Goal: Task Accomplishment & Management: Complete application form

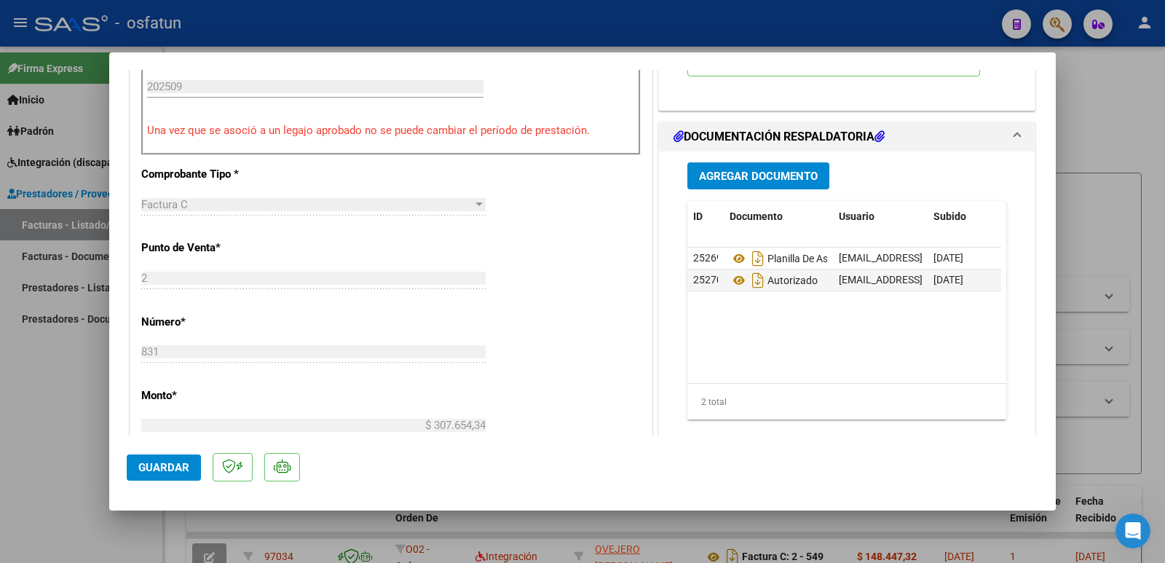
scroll to position [583, 0]
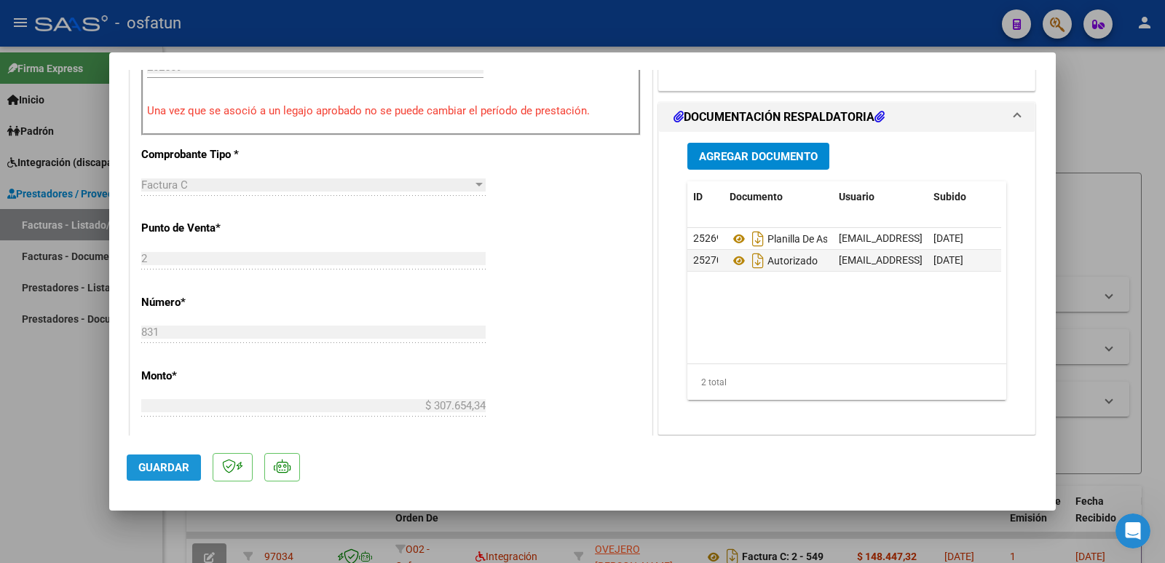
click at [163, 458] on button "Guardar" at bounding box center [164, 467] width 74 height 26
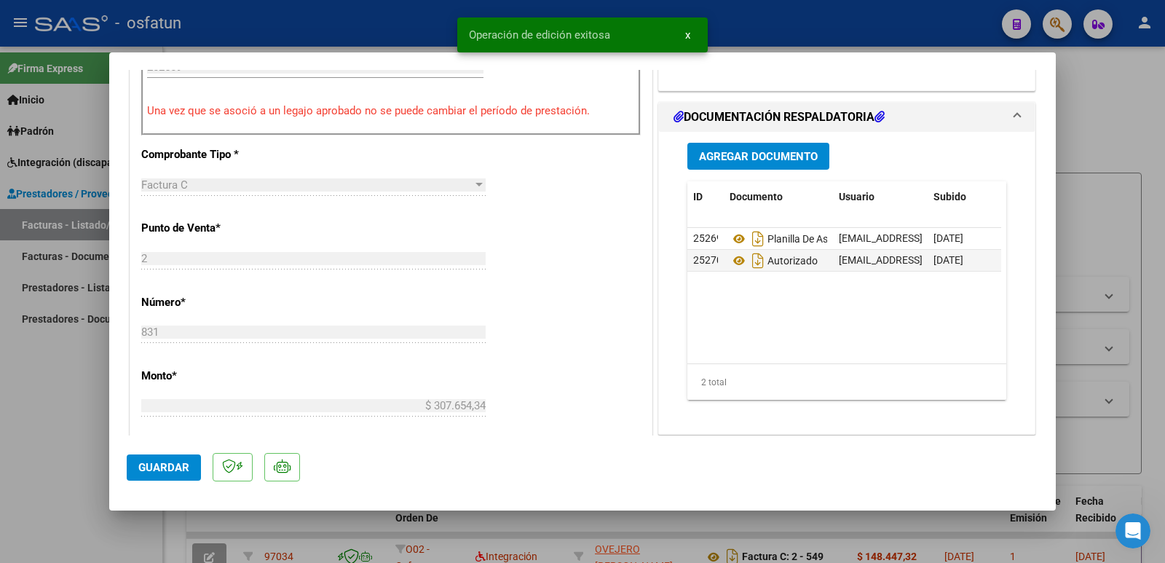
click at [21, 424] on div at bounding box center [582, 281] width 1165 height 563
type input "$ 0,00"
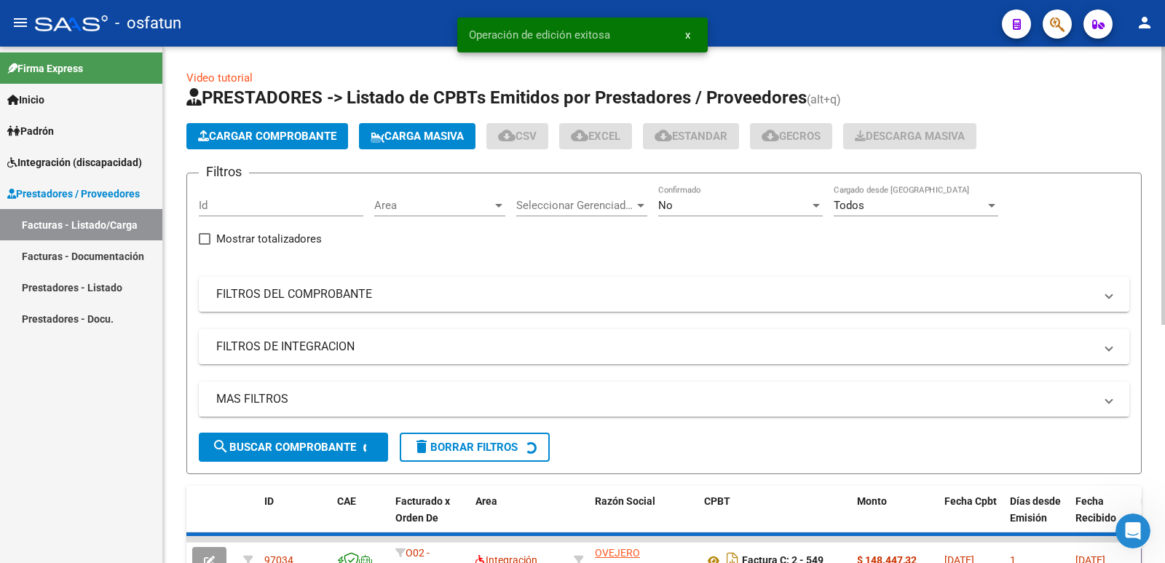
scroll to position [3, 0]
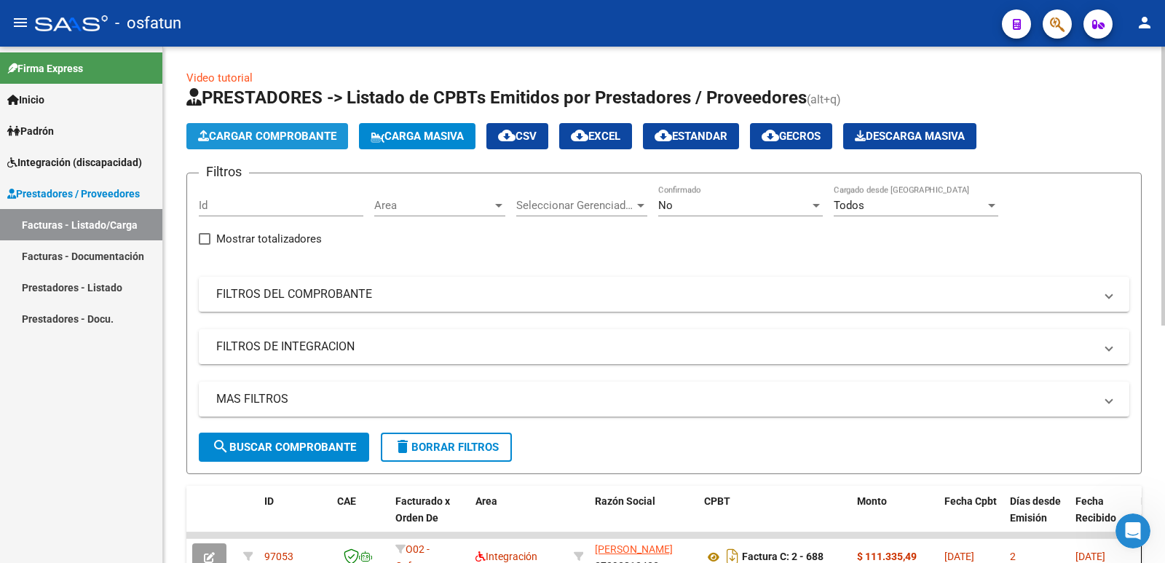
click at [257, 135] on span "Cargar Comprobante" at bounding box center [267, 136] width 138 height 13
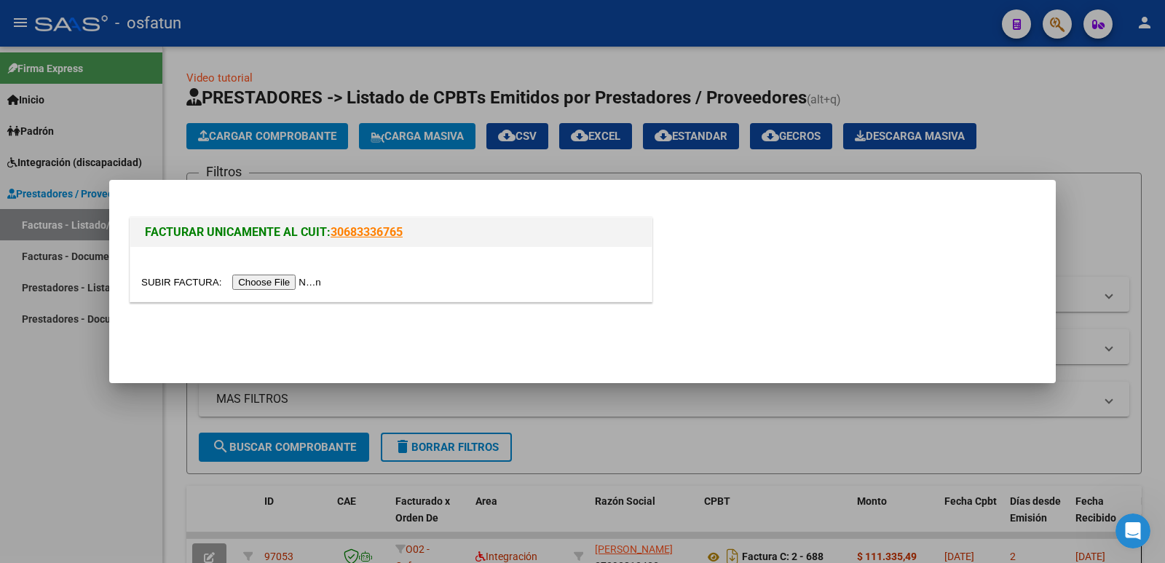
click at [292, 288] on input "file" at bounding box center [233, 282] width 184 height 15
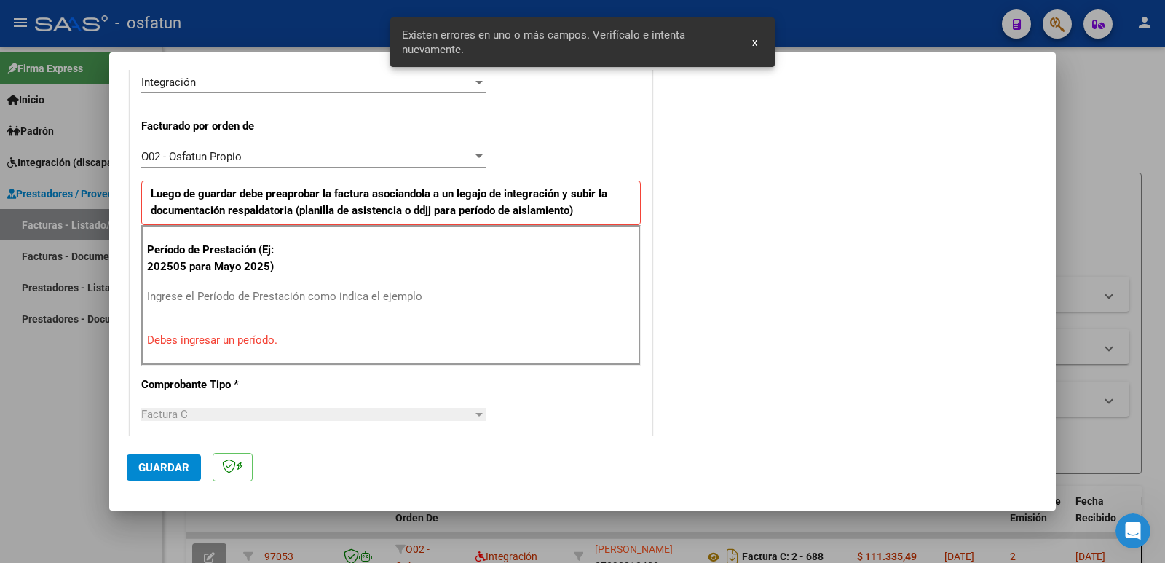
scroll to position [371, 0]
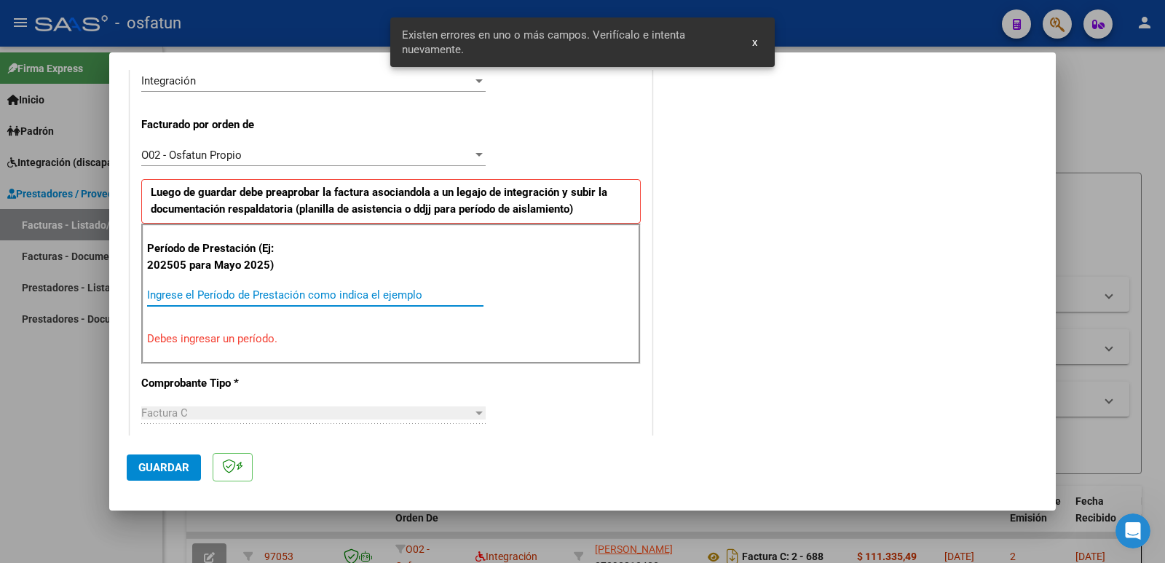
click at [198, 297] on input "Ingrese el Período de Prestación como indica el ejemplo" at bounding box center [315, 294] width 336 height 13
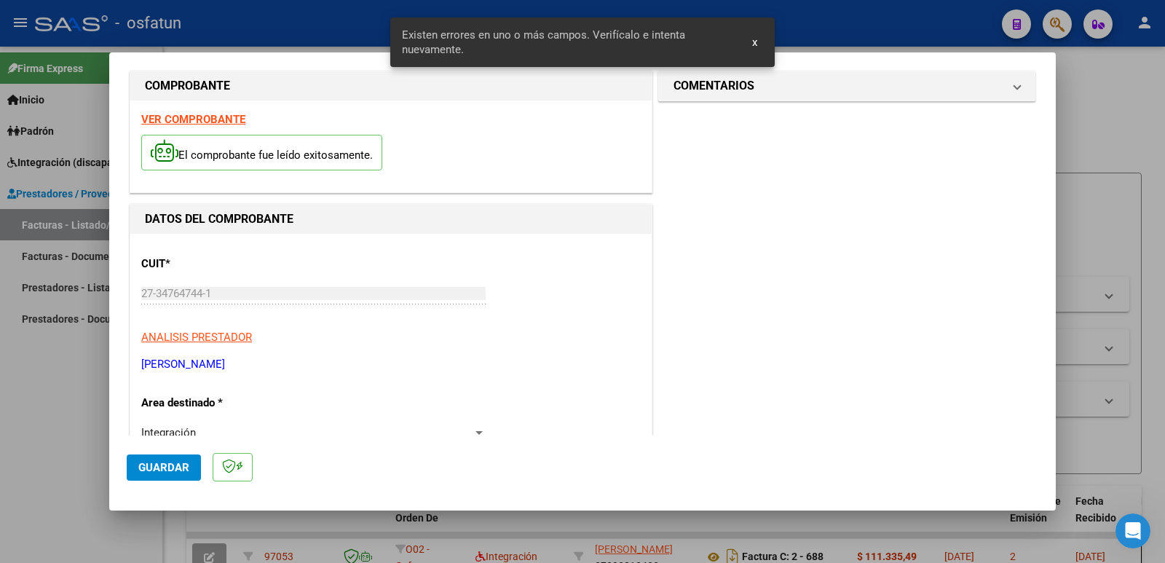
scroll to position [0, 0]
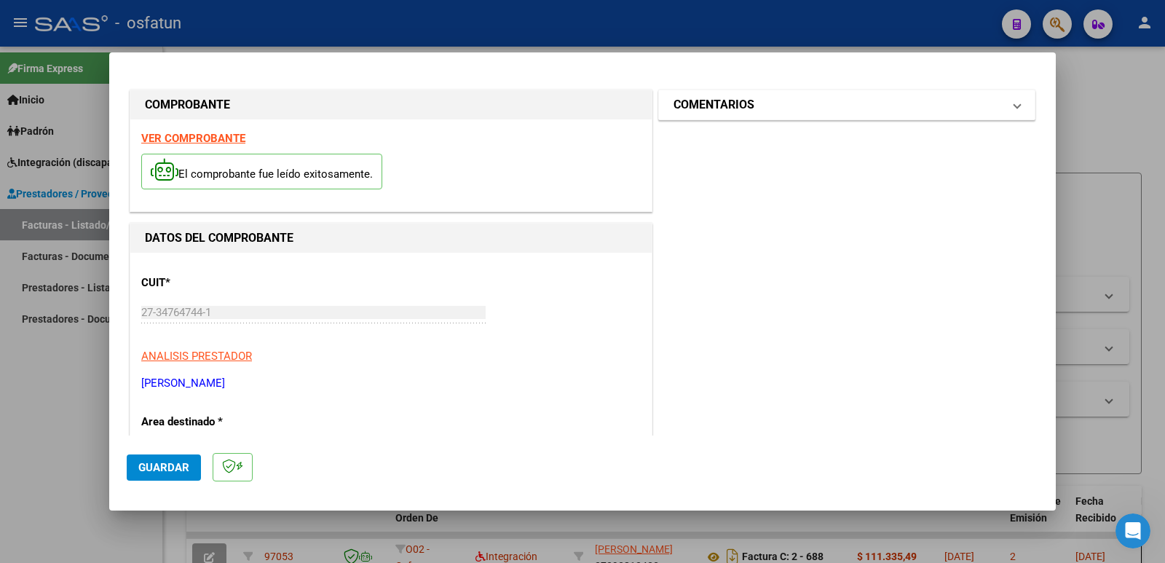
type input "202509"
click at [722, 112] on h1 "COMENTARIOS" at bounding box center [714, 104] width 81 height 17
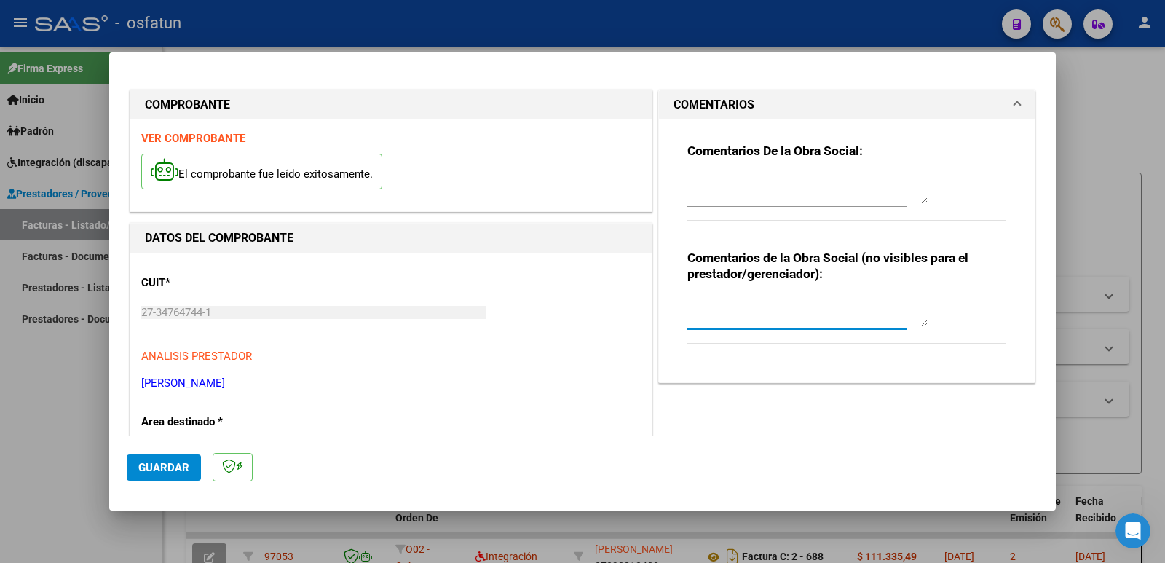
click at [725, 318] on textarea at bounding box center [808, 311] width 240 height 29
paste textarea "Fc Cargada por [PERSON_NAME]. [PERSON_NAME] / sin verificación de legajo"
type textarea "Fc Cargada por [PERSON_NAME]. [PERSON_NAME] / sin verificación de legajo"
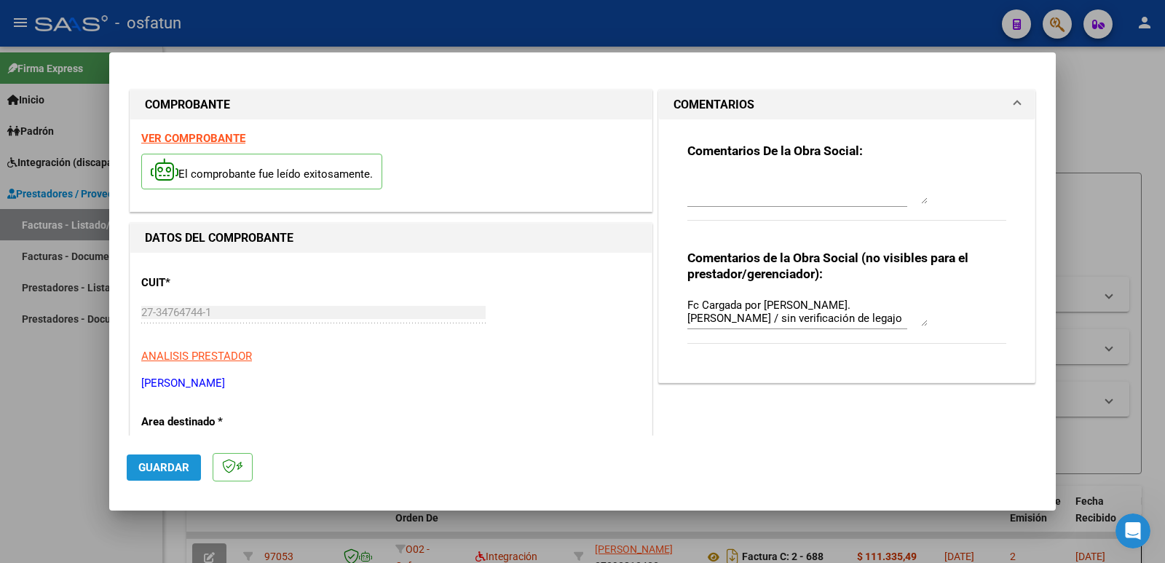
click at [183, 466] on span "Guardar" at bounding box center [163, 467] width 51 height 13
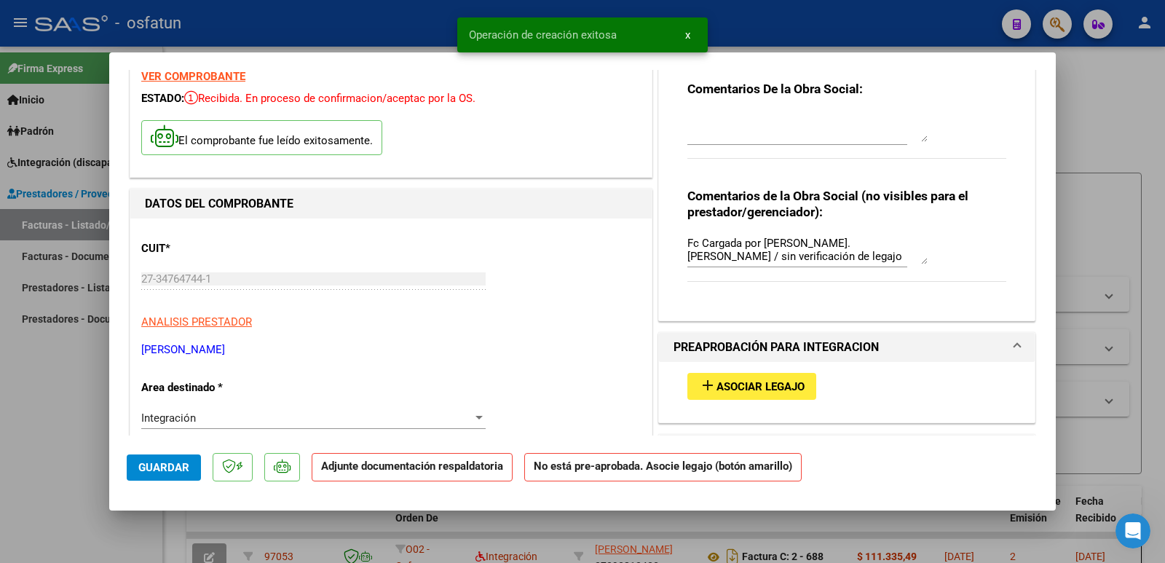
scroll to position [146, 0]
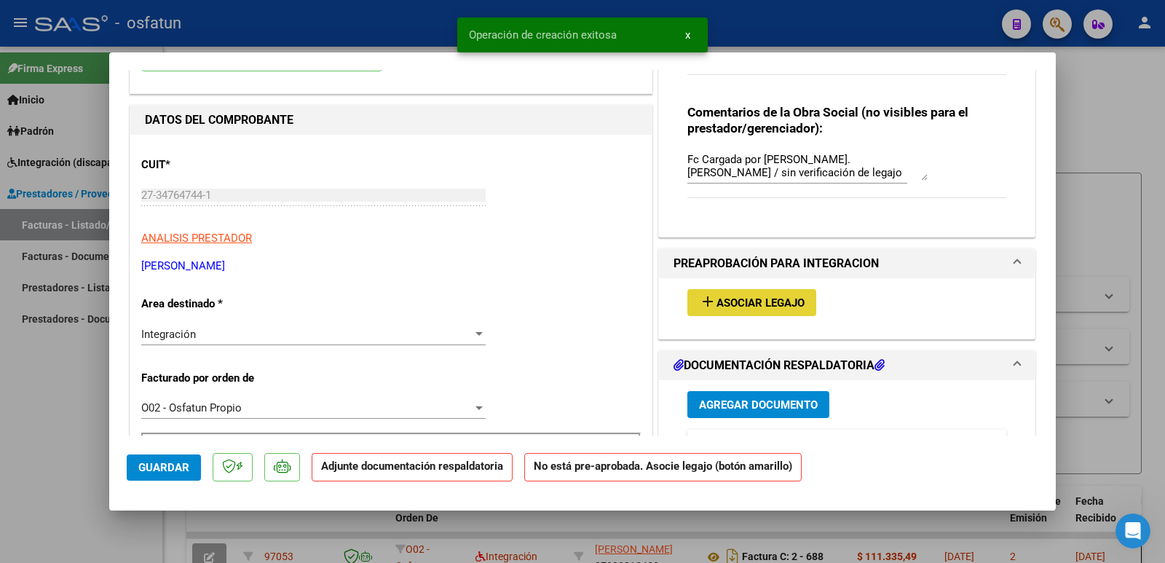
click at [709, 295] on mat-icon "add" at bounding box center [707, 301] width 17 height 17
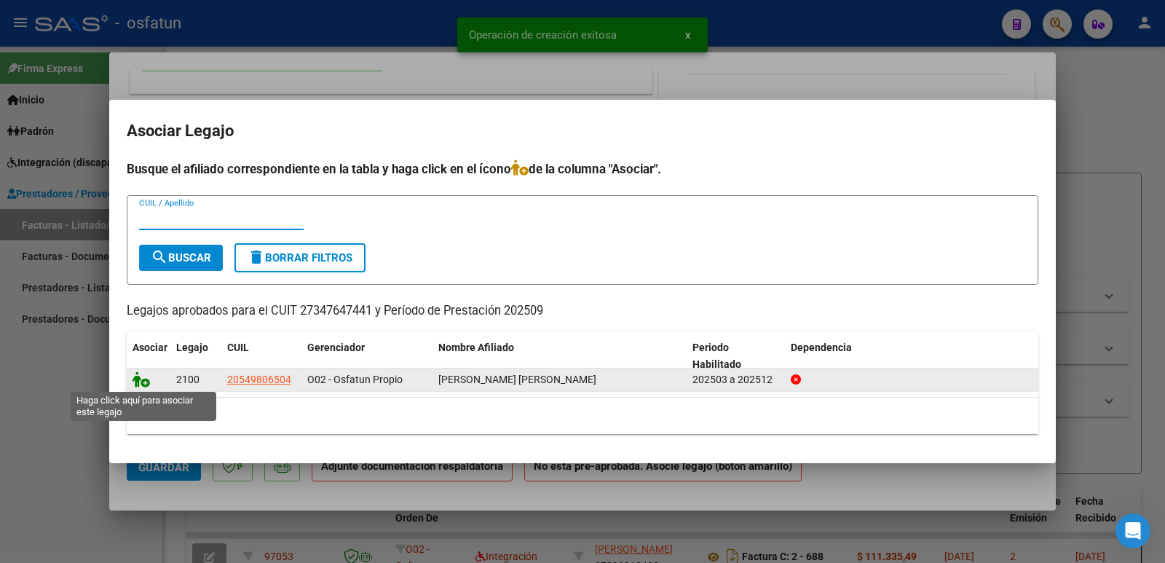
click at [143, 379] on icon at bounding box center [141, 379] width 17 height 16
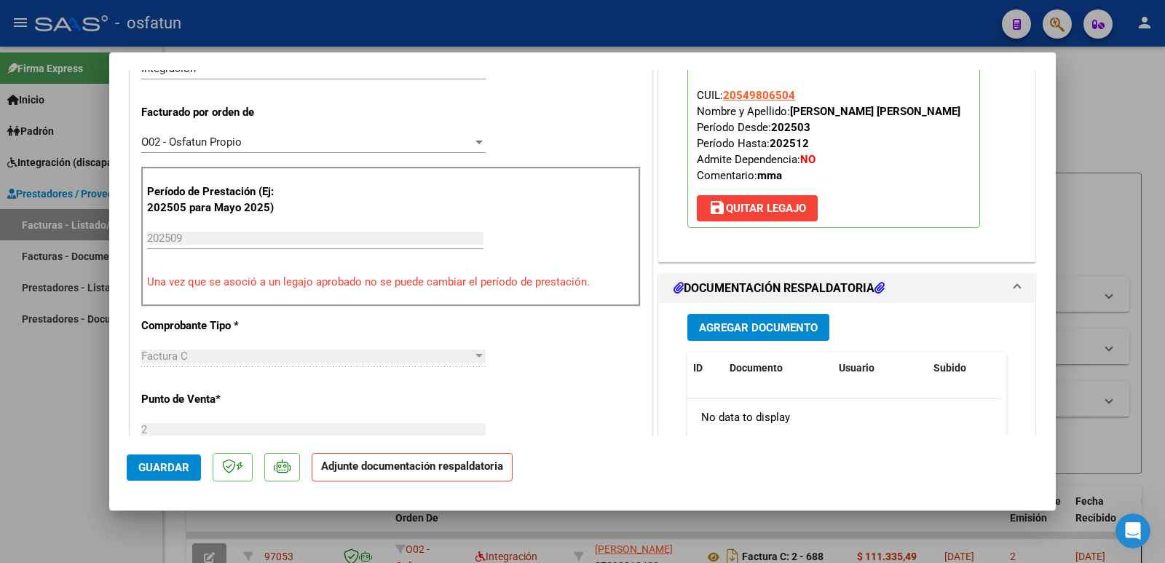
scroll to position [437, 0]
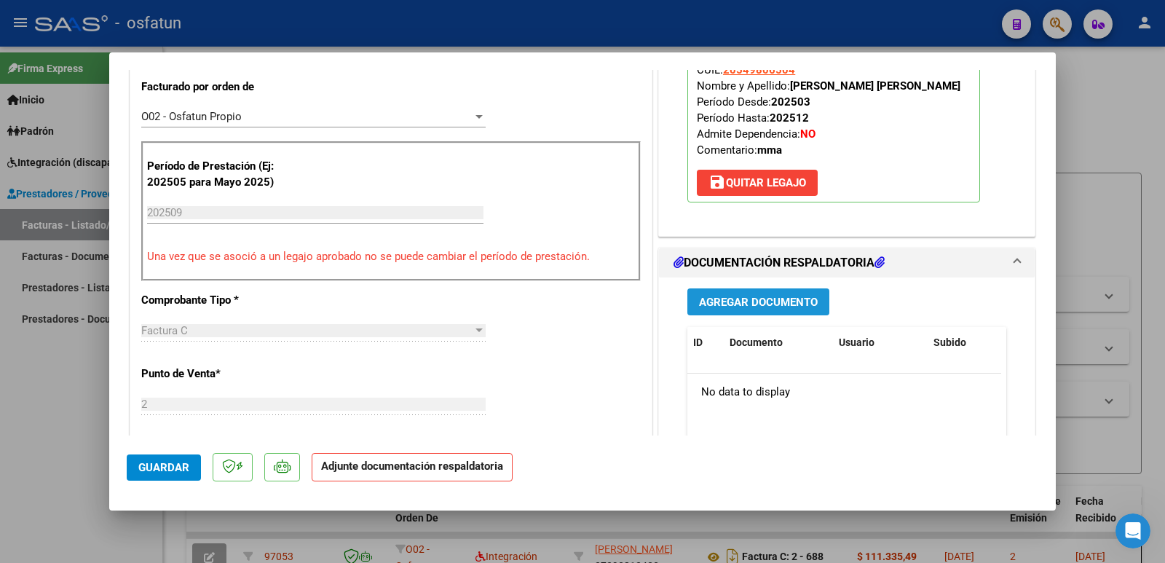
click at [739, 299] on span "Agregar Documento" at bounding box center [758, 302] width 119 height 13
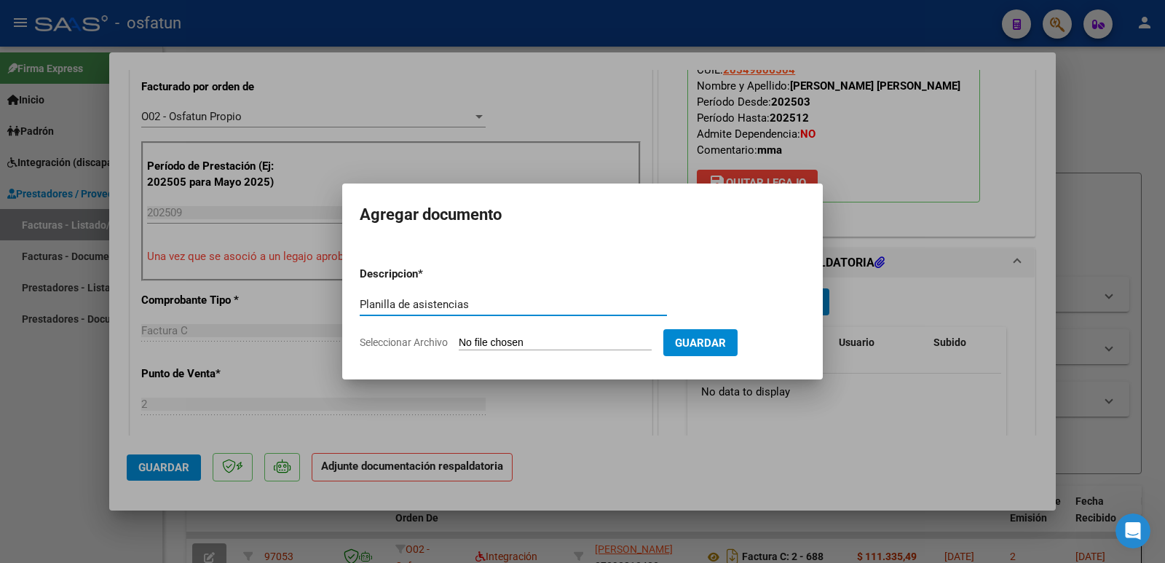
type input "Planilla de asistencias"
click at [540, 345] on input "Seleccionar Archivo" at bounding box center [555, 343] width 193 height 14
type input "C:\fakepath\planilla de asistencia [PERSON_NAME] .pdf"
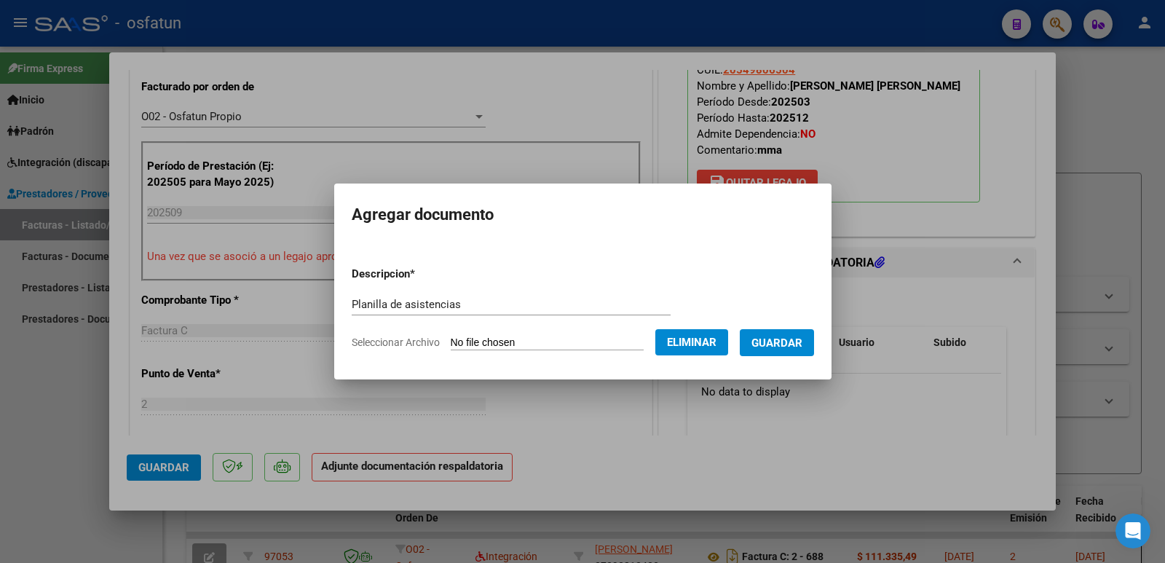
click at [775, 349] on span "Guardar" at bounding box center [777, 342] width 51 height 13
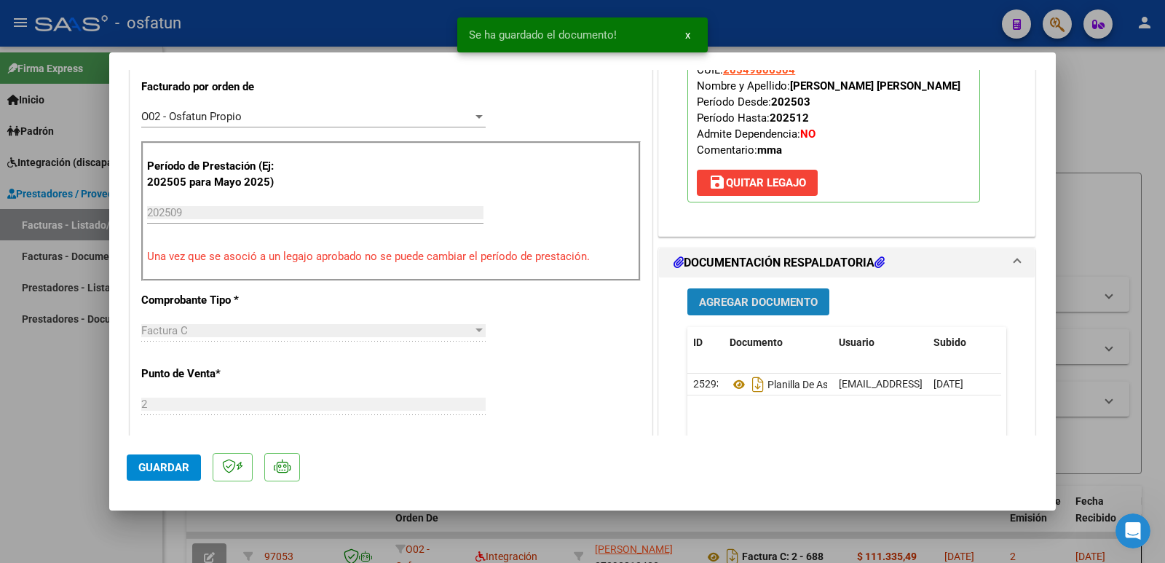
click at [752, 302] on span "Agregar Documento" at bounding box center [758, 302] width 119 height 13
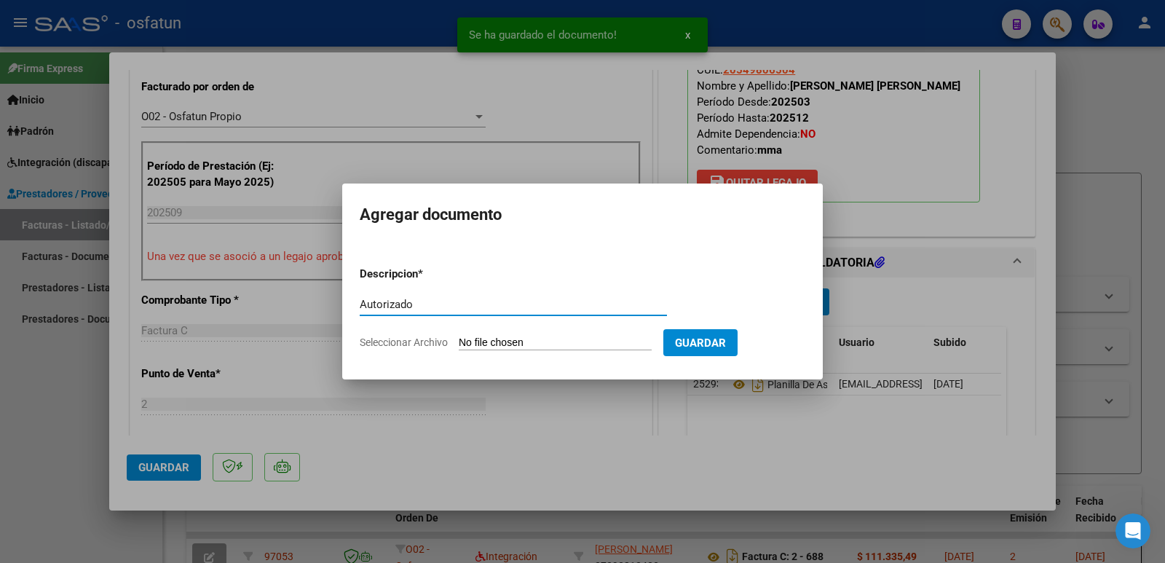
type input "Autorizado"
click at [576, 336] on input "Seleccionar Archivo" at bounding box center [555, 343] width 193 height 14
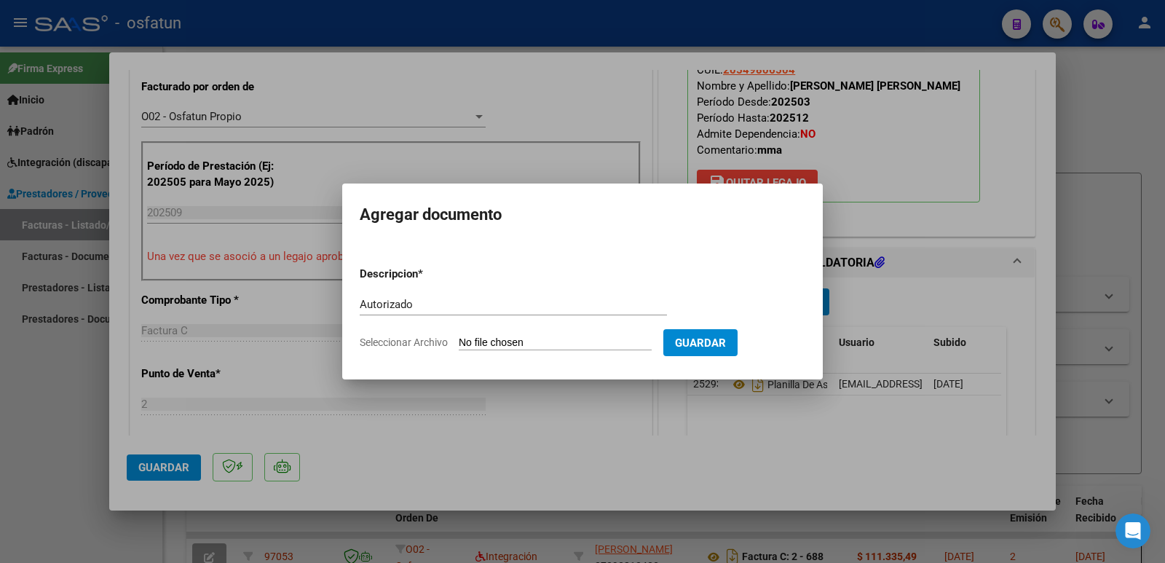
type input "C:\fakepath\AUTORIZACION [PERSON_NAME].pdf"
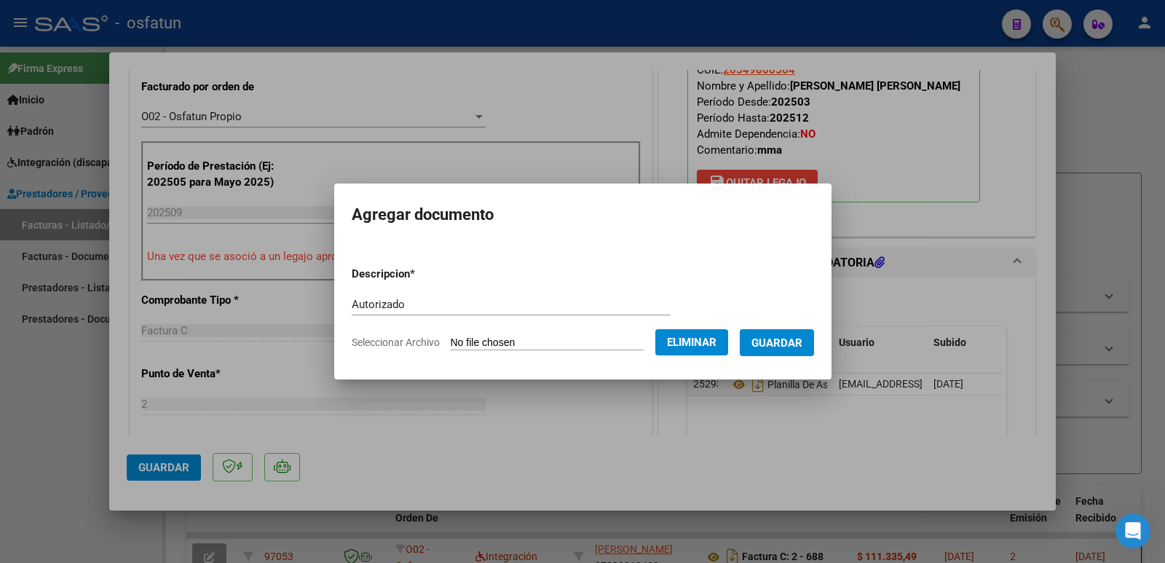
click at [790, 345] on span "Guardar" at bounding box center [777, 342] width 51 height 13
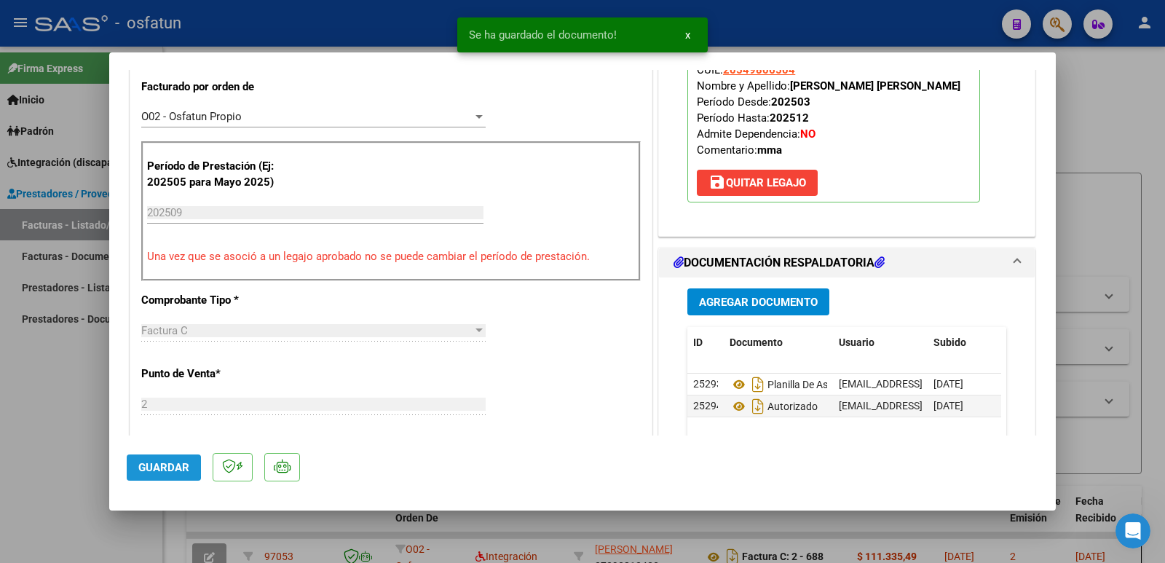
click at [140, 467] on span "Guardar" at bounding box center [163, 467] width 51 height 13
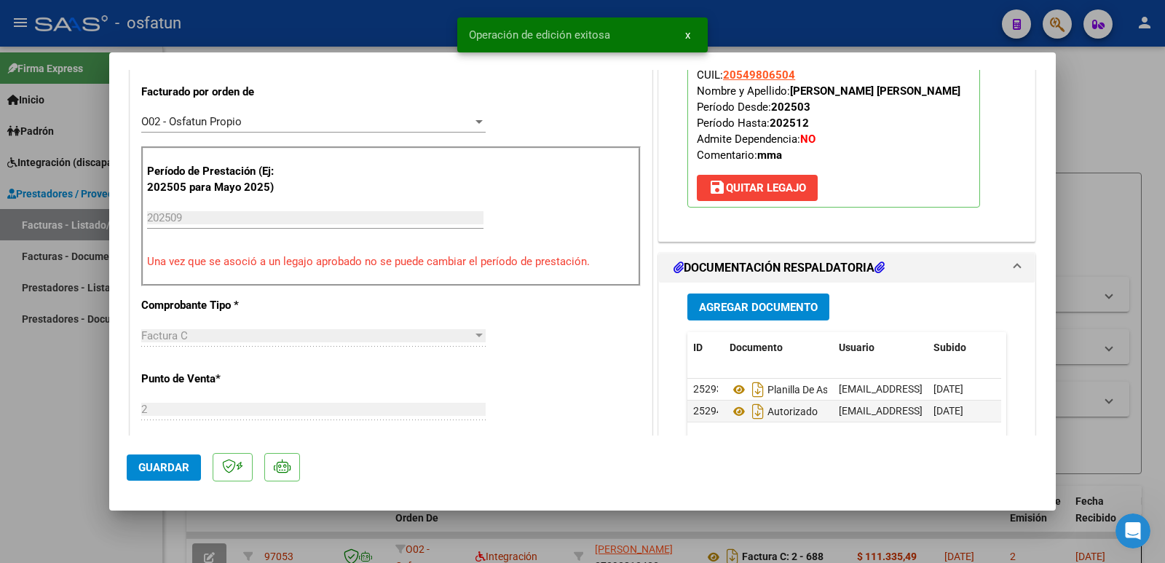
drag, startPoint x: 787, startPoint y: 84, endPoint x: 929, endPoint y: 84, distance: 142.0
click at [929, 84] on strong "[PERSON_NAME] [PERSON_NAME]" at bounding box center [875, 90] width 170 height 13
copy strong "[PERSON_NAME] [PERSON_NAME]"
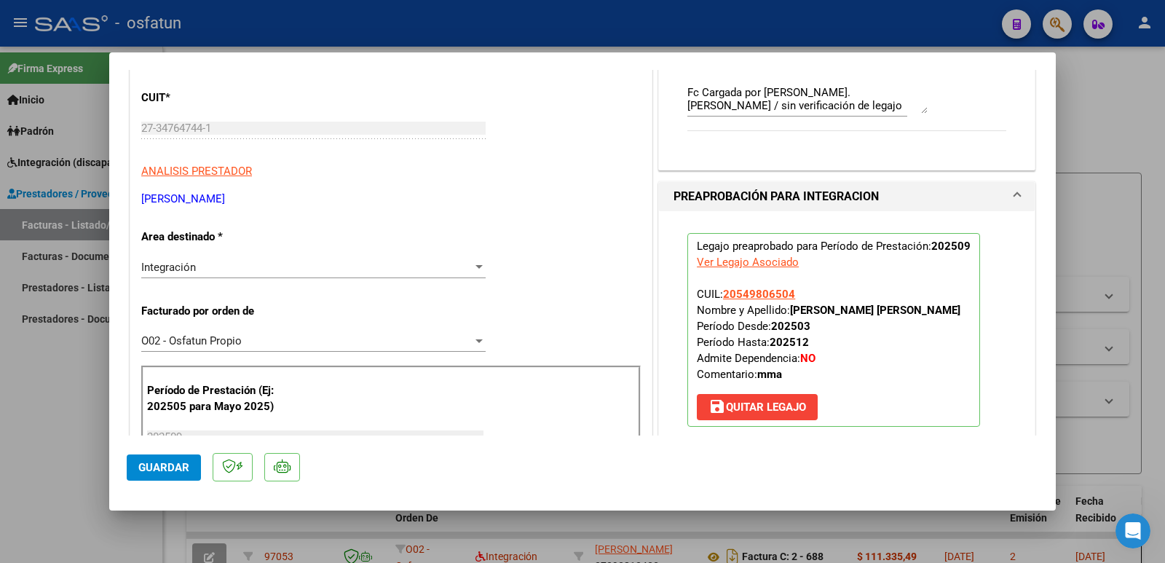
scroll to position [68, 0]
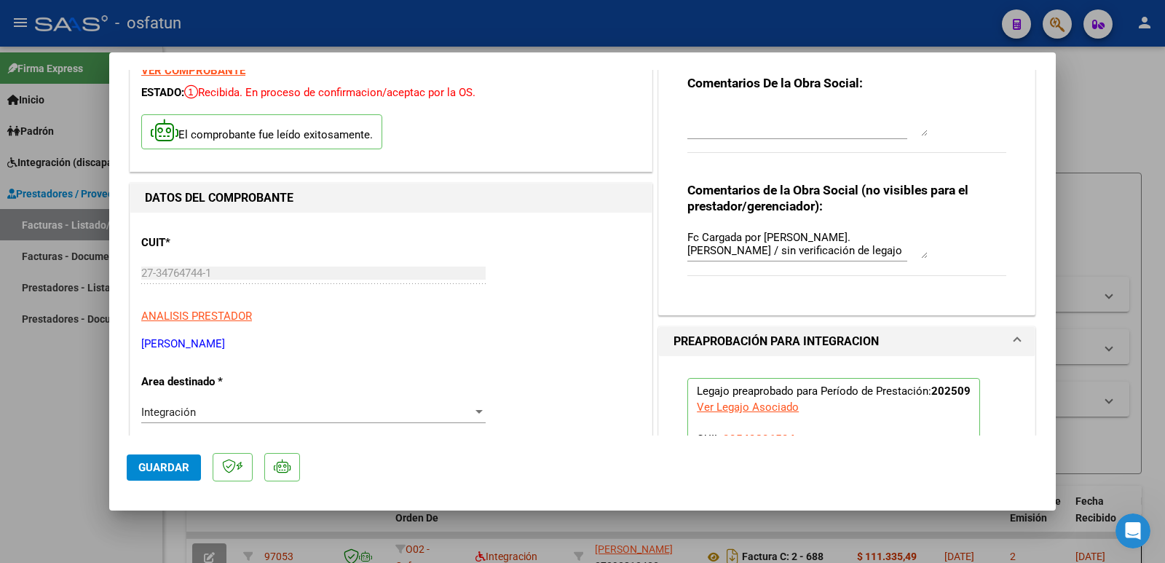
drag, startPoint x: 288, startPoint y: 339, endPoint x: 181, endPoint y: 344, distance: 107.9
copy p "[PERSON_NAME]"
click at [159, 468] on span "Guardar" at bounding box center [163, 467] width 51 height 13
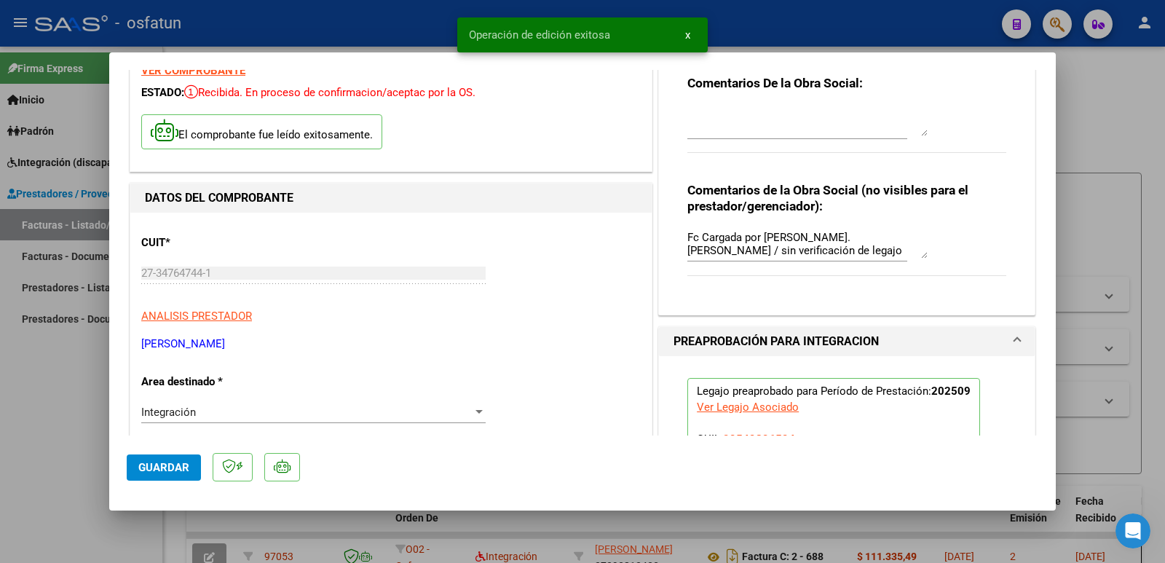
click at [58, 453] on div at bounding box center [582, 281] width 1165 height 563
type input "$ 0,00"
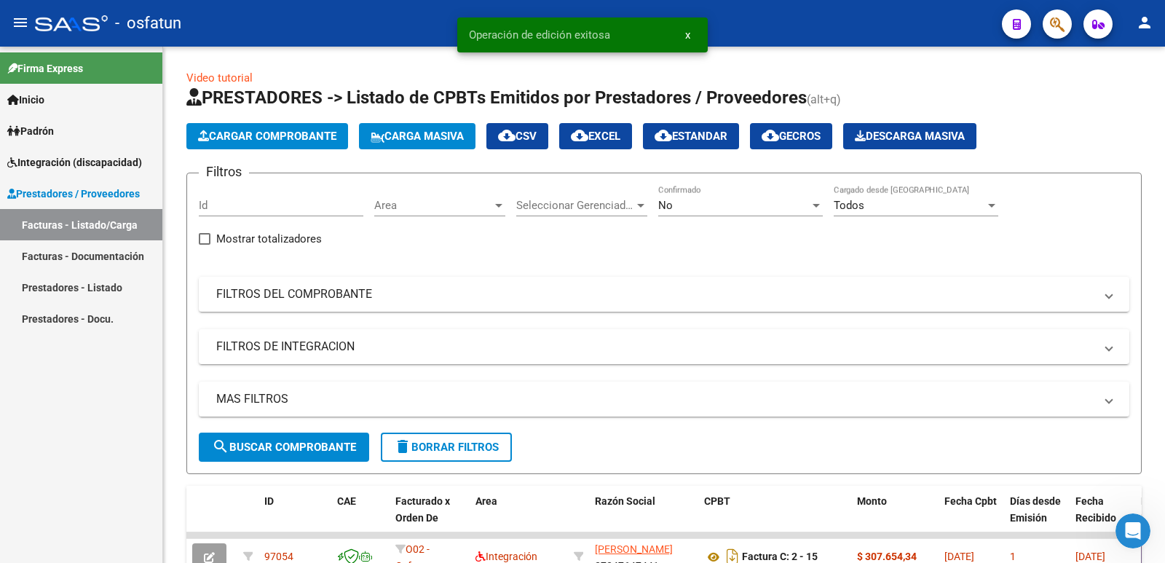
scroll to position [19, 0]
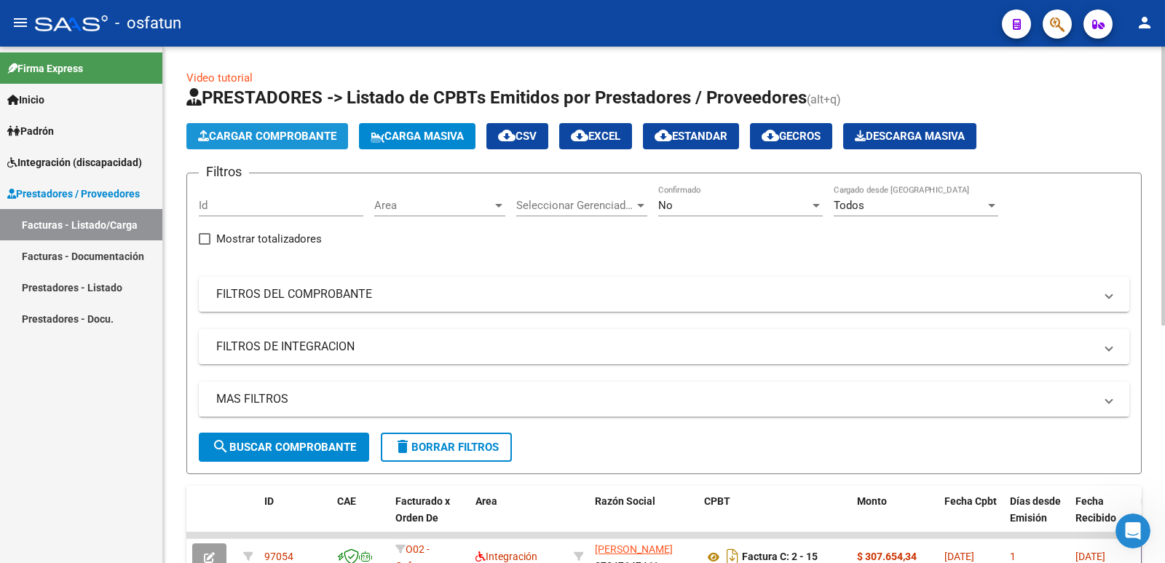
click at [291, 142] on span "Cargar Comprobante" at bounding box center [267, 136] width 138 height 13
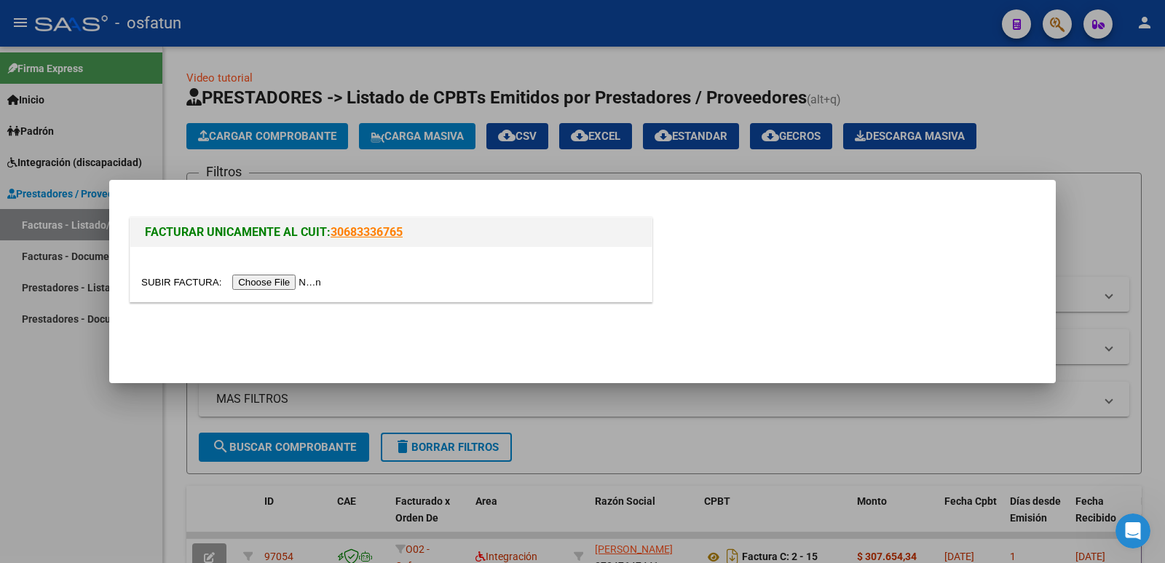
click at [271, 283] on input "file" at bounding box center [233, 282] width 184 height 15
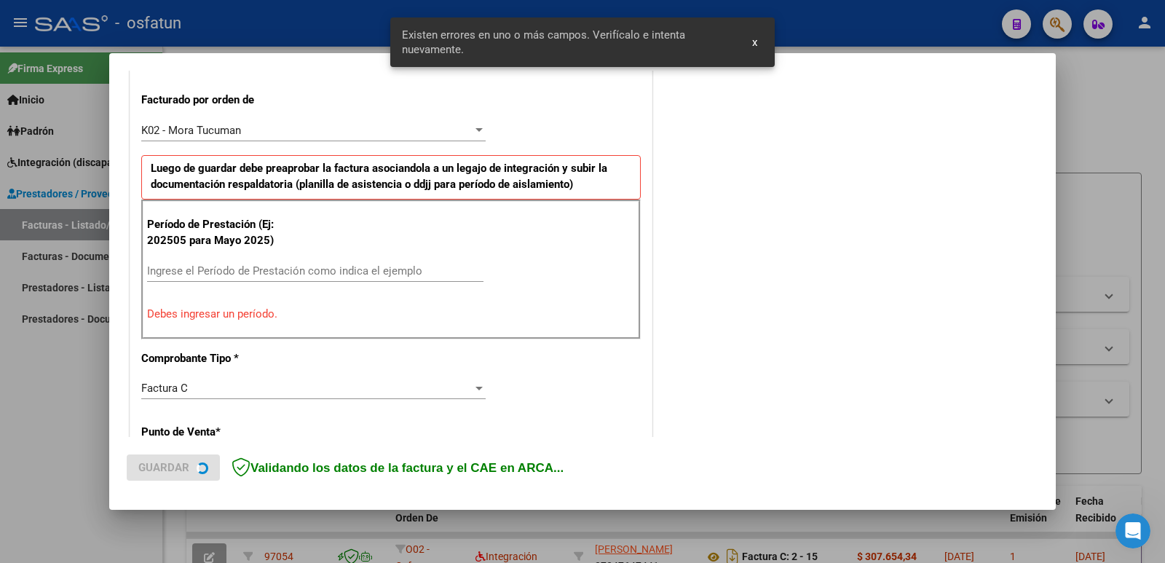
scroll to position [398, 0]
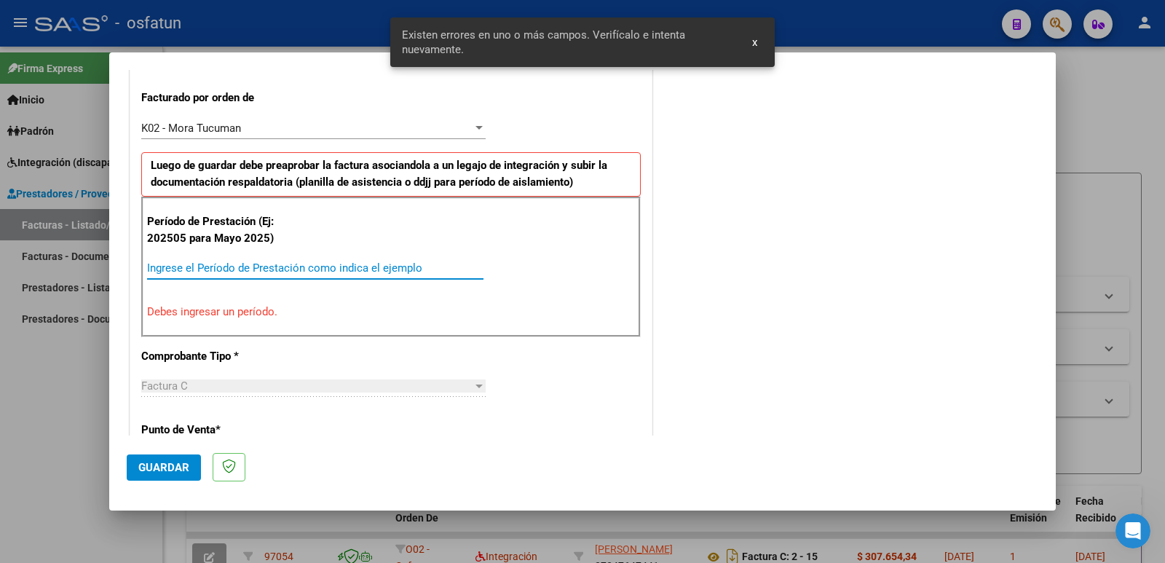
click at [269, 271] on input "Ingrese el Período de Prestación como indica el ejemplo" at bounding box center [315, 267] width 336 height 13
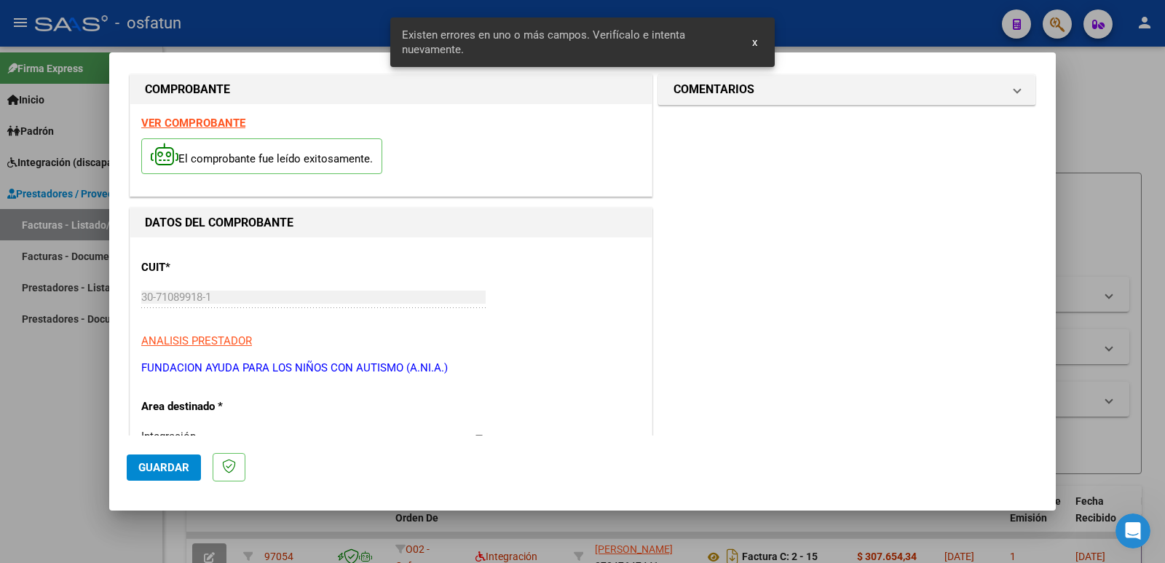
scroll to position [0, 0]
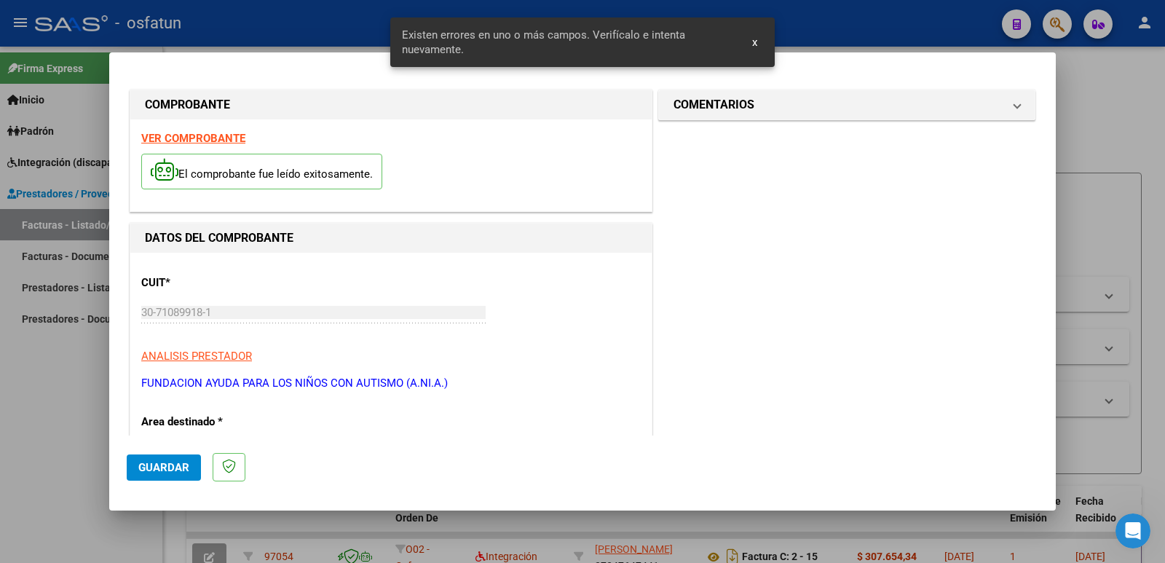
type input "202509"
click at [696, 111] on h1 "COMENTARIOS" at bounding box center [714, 104] width 81 height 17
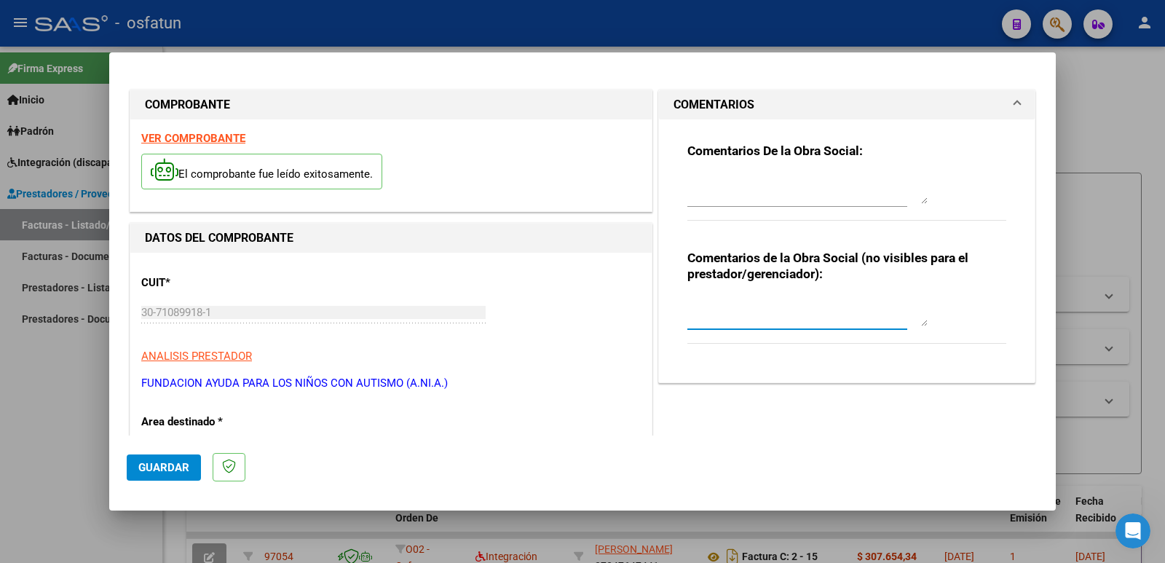
click at [720, 320] on textarea at bounding box center [808, 311] width 240 height 29
paste textarea "Fc Cargada por [PERSON_NAME]. [PERSON_NAME] / sin verificación de legajo"
type textarea "Fc Cargada por [PERSON_NAME]. [PERSON_NAME] / sin verificación de legajo"
click at [158, 465] on span "Guardar" at bounding box center [163, 467] width 51 height 13
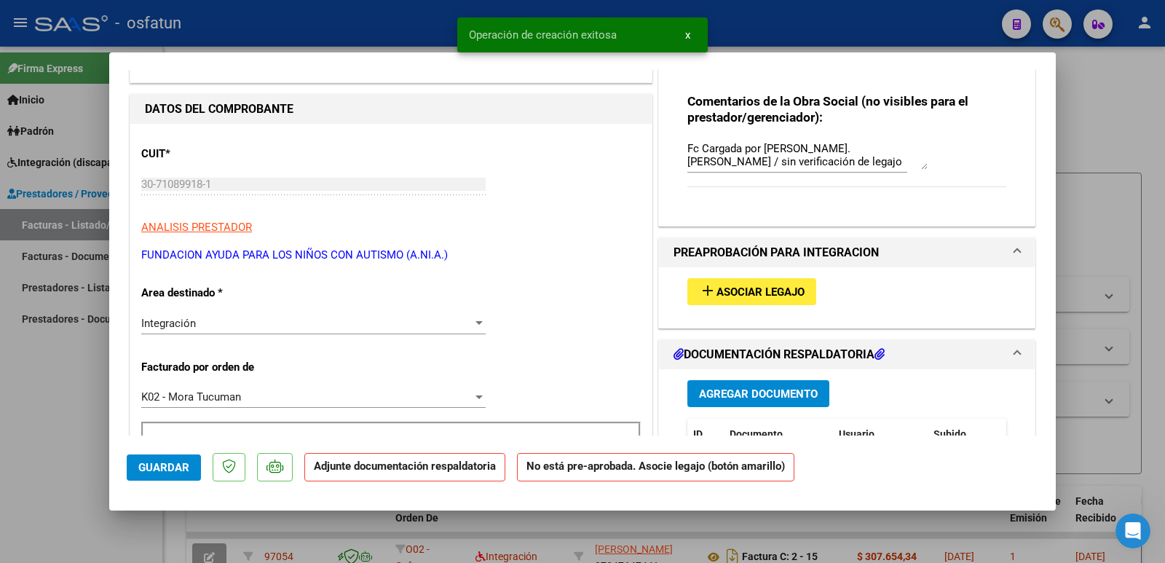
scroll to position [291, 0]
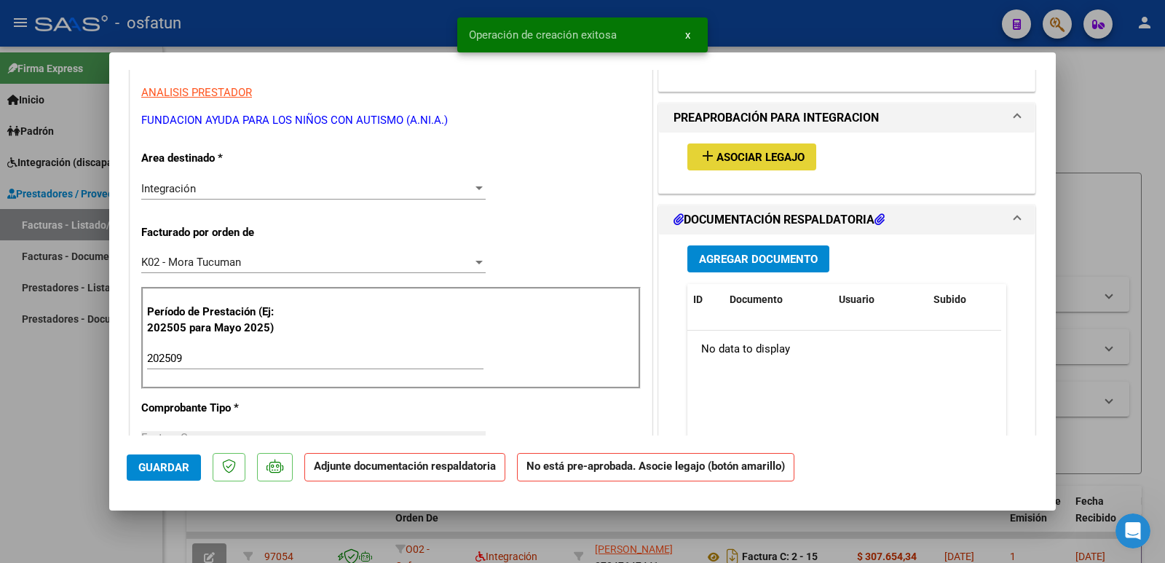
click at [792, 151] on span "Asociar Legajo" at bounding box center [761, 157] width 88 height 13
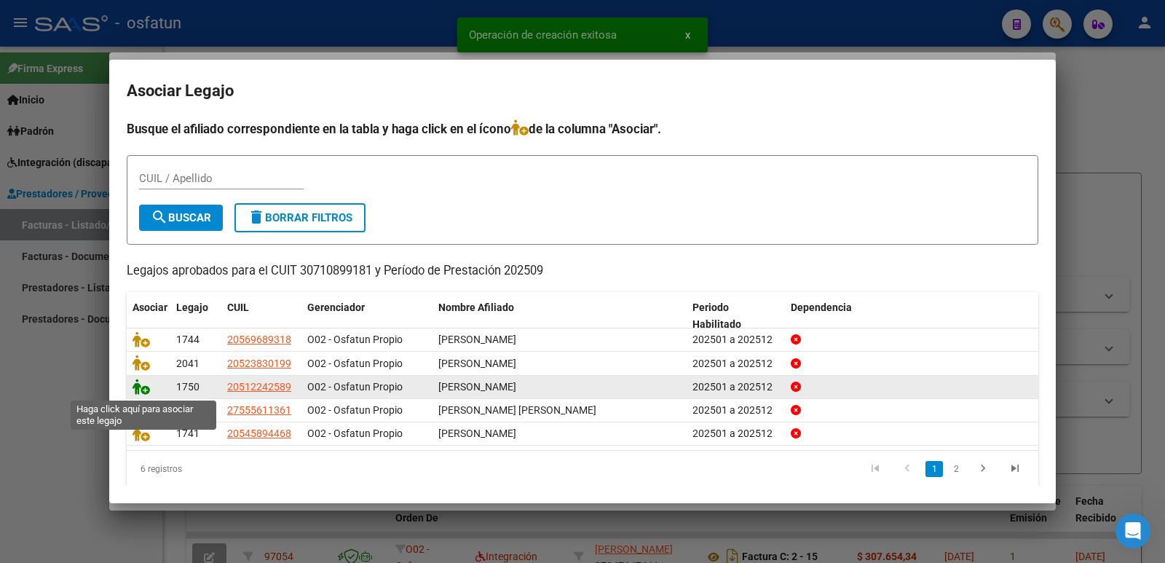
click at [143, 386] on icon at bounding box center [141, 387] width 17 height 16
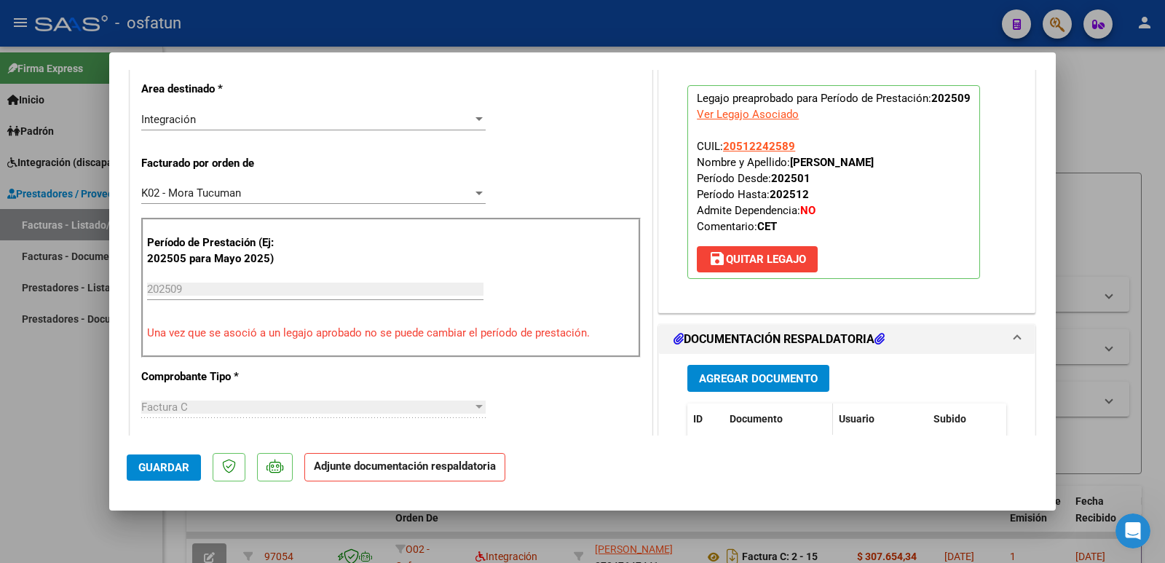
scroll to position [510, 0]
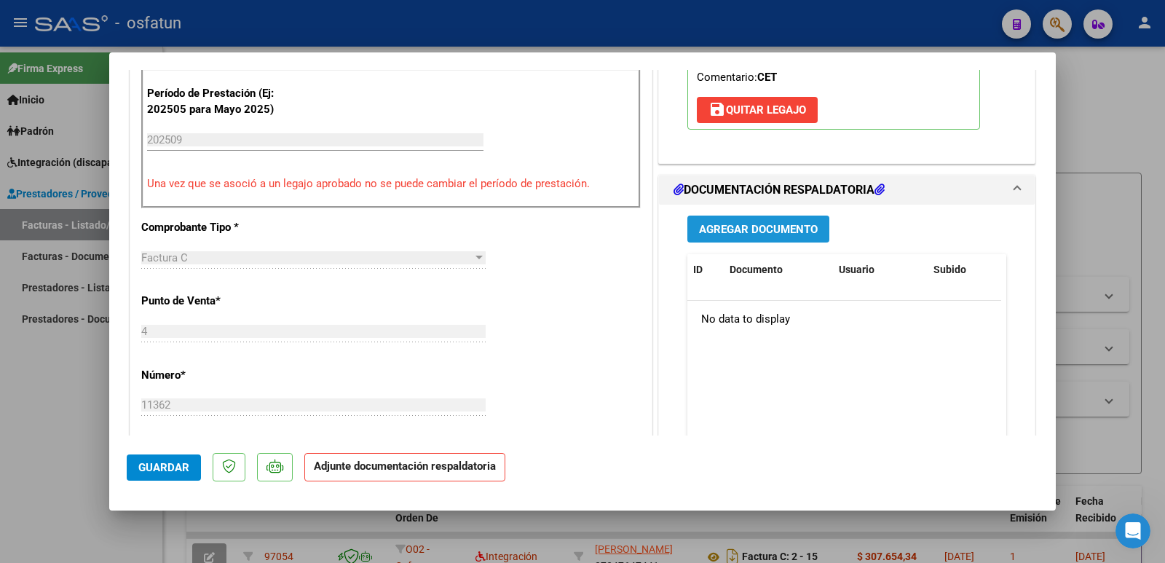
click at [747, 222] on span "Agregar Documento" at bounding box center [758, 228] width 119 height 13
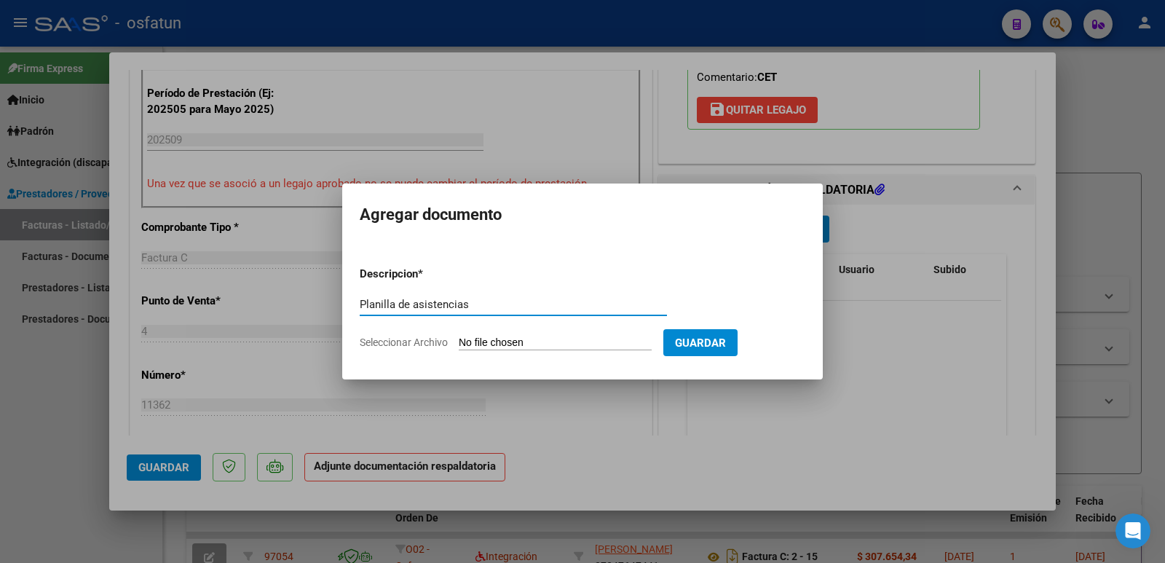
type input "Planilla de asistencias"
click at [511, 339] on input "Seleccionar Archivo" at bounding box center [555, 343] width 193 height 14
type input "C:\fakepath\PLANILLA CET 09-2025 CANIZO.pdf"
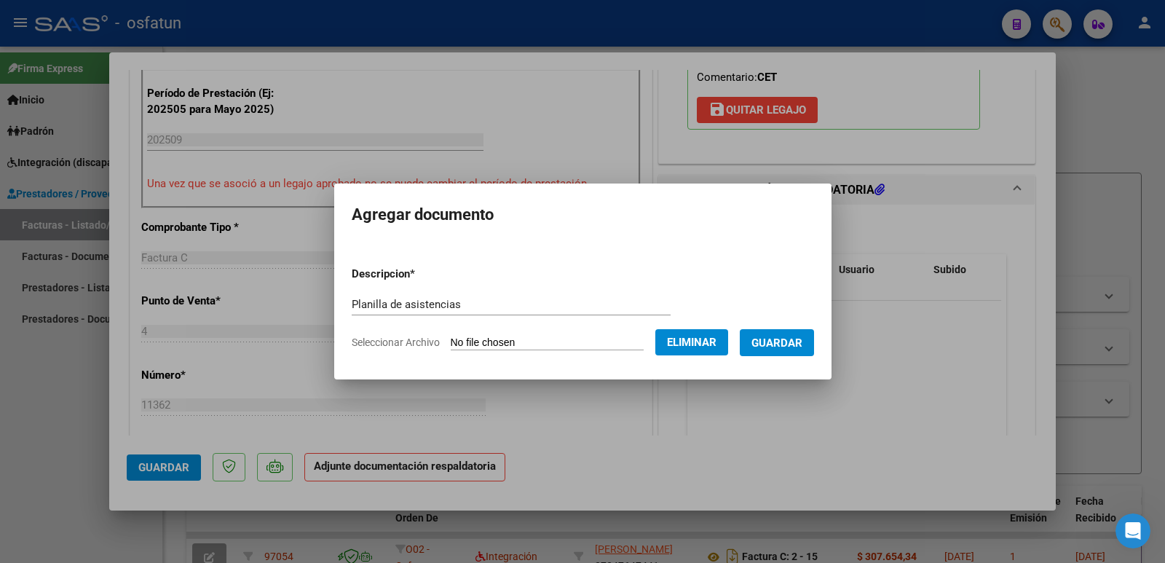
click at [797, 336] on span "Guardar" at bounding box center [777, 342] width 51 height 13
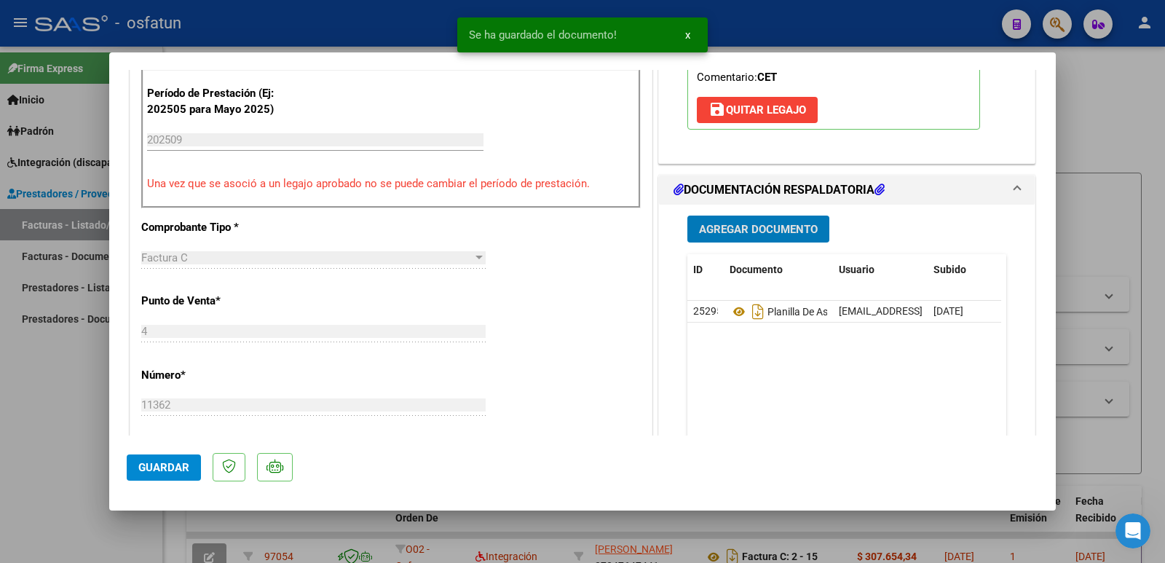
click at [761, 232] on span "Agregar Documento" at bounding box center [758, 229] width 119 height 13
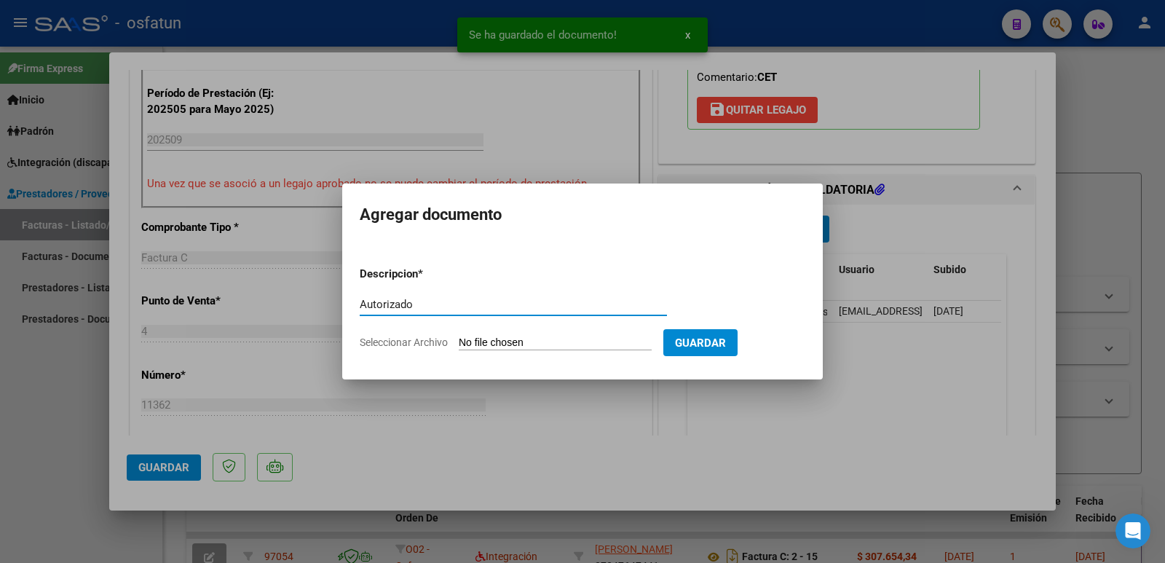
type input "Autorizado"
click at [521, 338] on input "Seleccionar Archivo" at bounding box center [555, 343] width 193 height 14
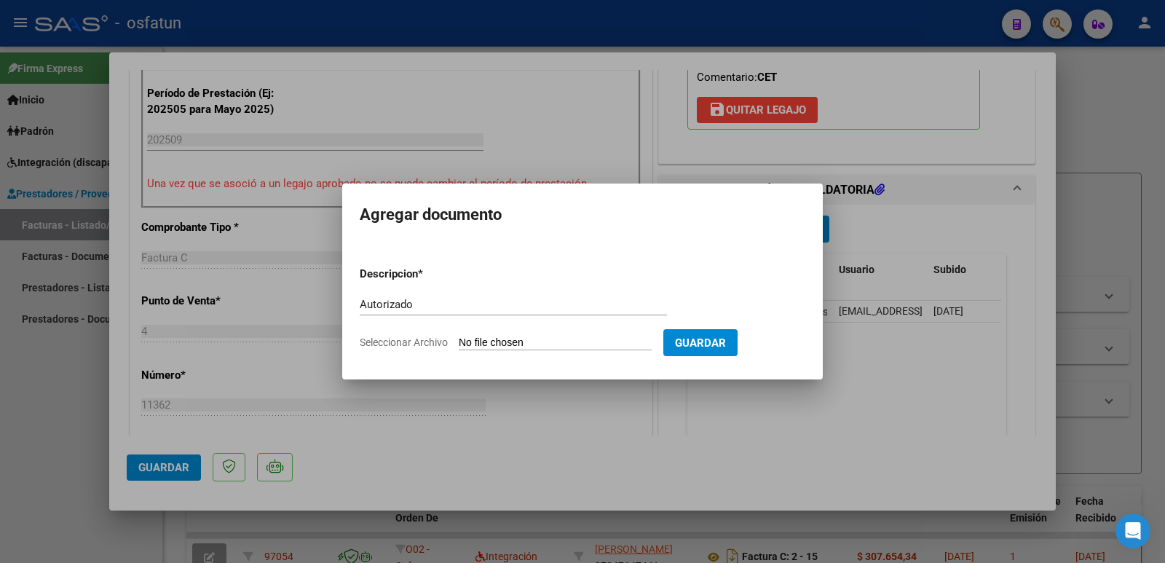
type input "C:\fakepath\AUTORIZACION CANIZO 2025.pdf"
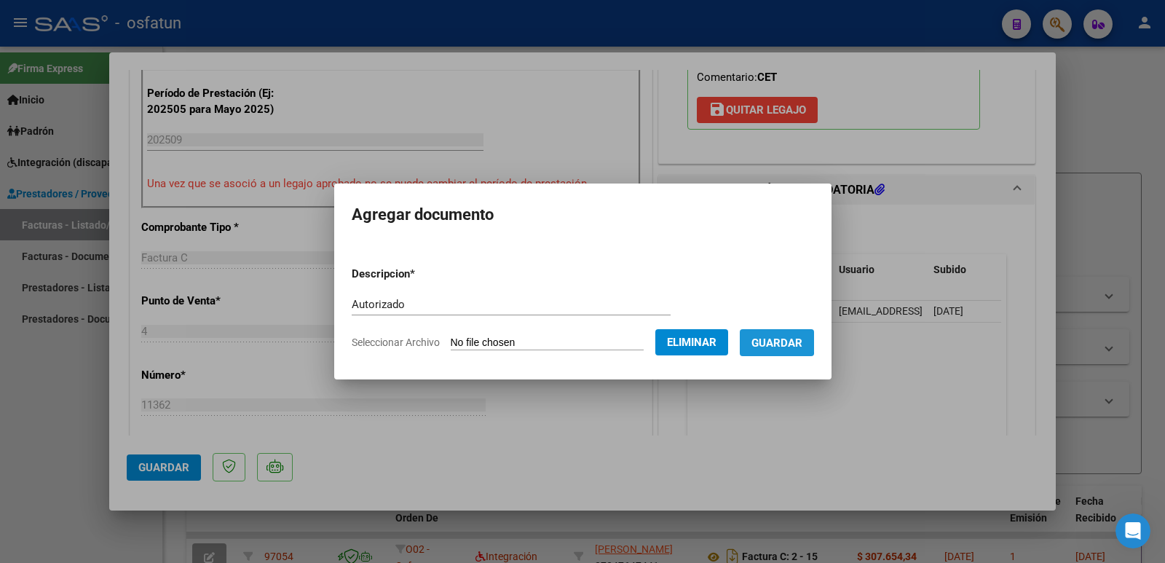
click at [776, 339] on span "Guardar" at bounding box center [777, 342] width 51 height 13
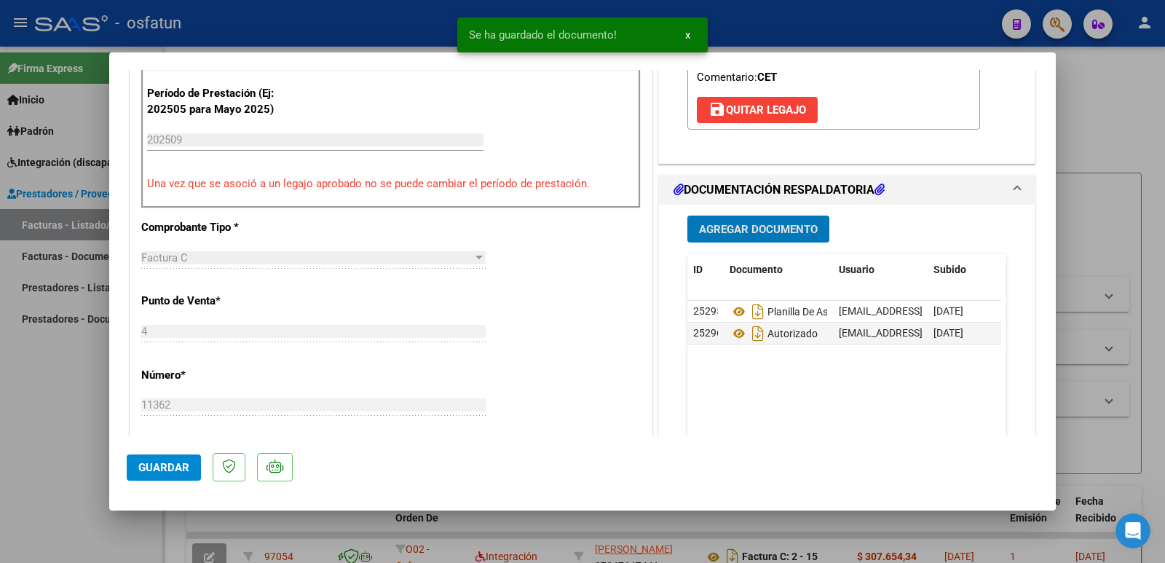
click at [145, 476] on button "Guardar" at bounding box center [164, 467] width 74 height 26
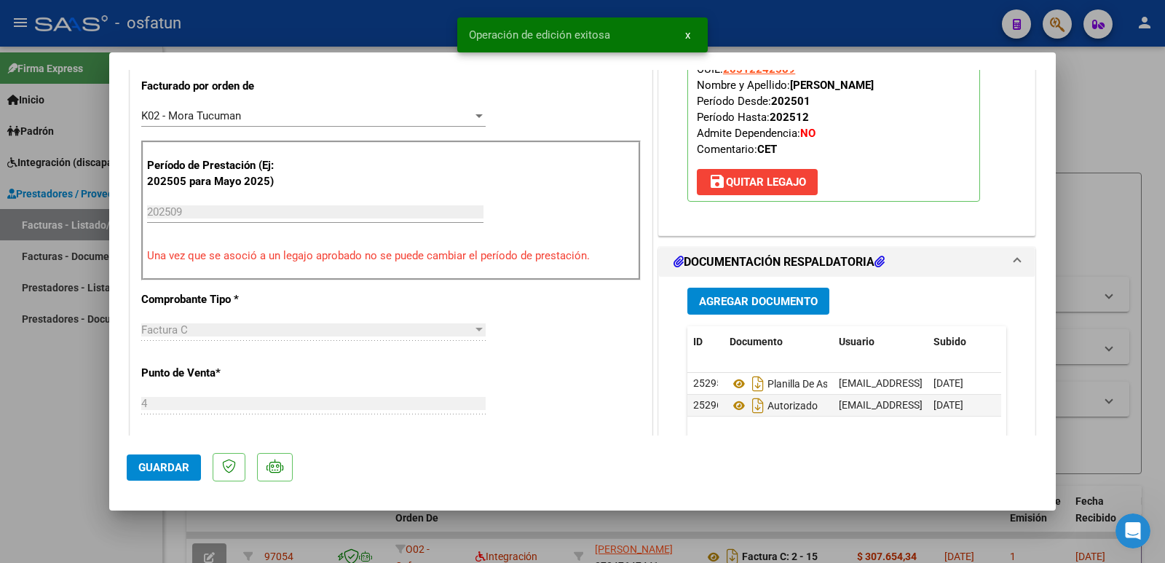
scroll to position [291, 0]
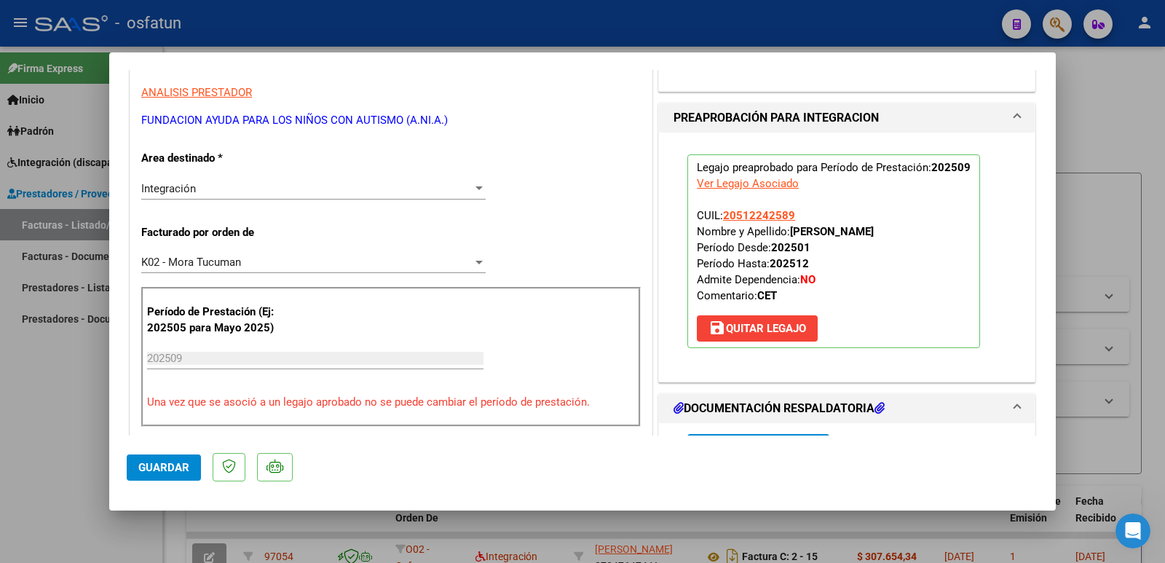
drag, startPoint x: 452, startPoint y: 122, endPoint x: 161, endPoint y: 119, distance: 291.3
click at [143, 119] on p "FUNDACION AYUDA PARA LOS NIÑOS CON AUTISMO (A.NI.A.)" at bounding box center [391, 120] width 500 height 17
copy p "FUNDACION AYUDA PARA LOS NIÑOS CON AUTISMO (A.NI.A.)"
drag, startPoint x: 789, startPoint y: 231, endPoint x: 903, endPoint y: 224, distance: 114.5
click at [903, 224] on p "Legajo preaprobado para Período de Prestación: 202509 Ver Legajo Asociado CUIL:…" at bounding box center [834, 251] width 293 height 194
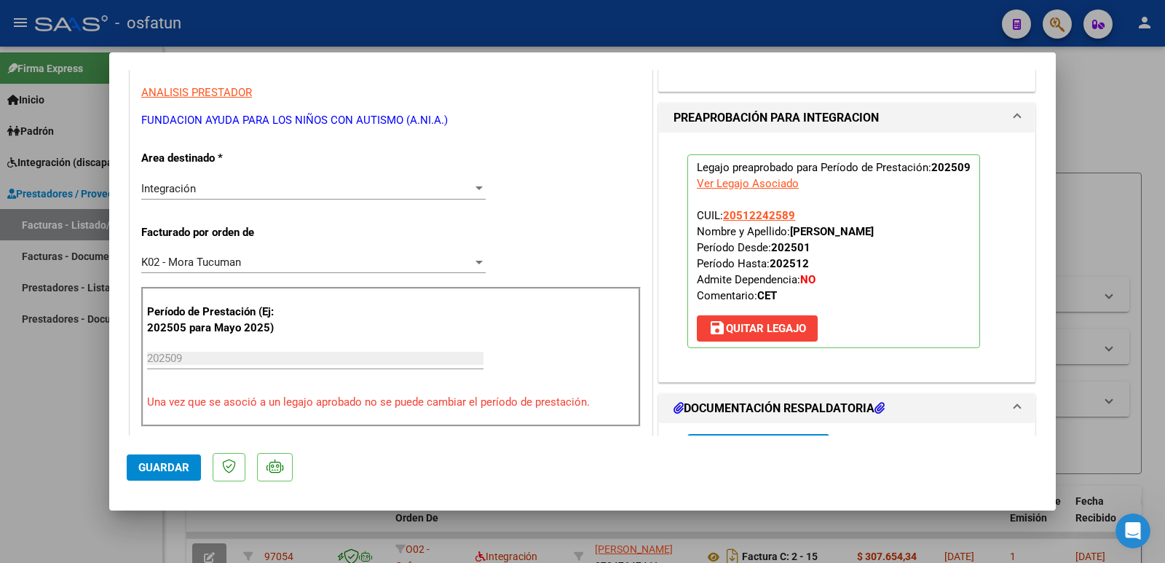
drag, startPoint x: 909, startPoint y: 232, endPoint x: 788, endPoint y: 231, distance: 120.9
click at [788, 231] on p "Legajo preaprobado para Período de Prestación: 202509 Ver Legajo Asociado CUIL:…" at bounding box center [834, 251] width 293 height 194
copy strong "[PERSON_NAME]"
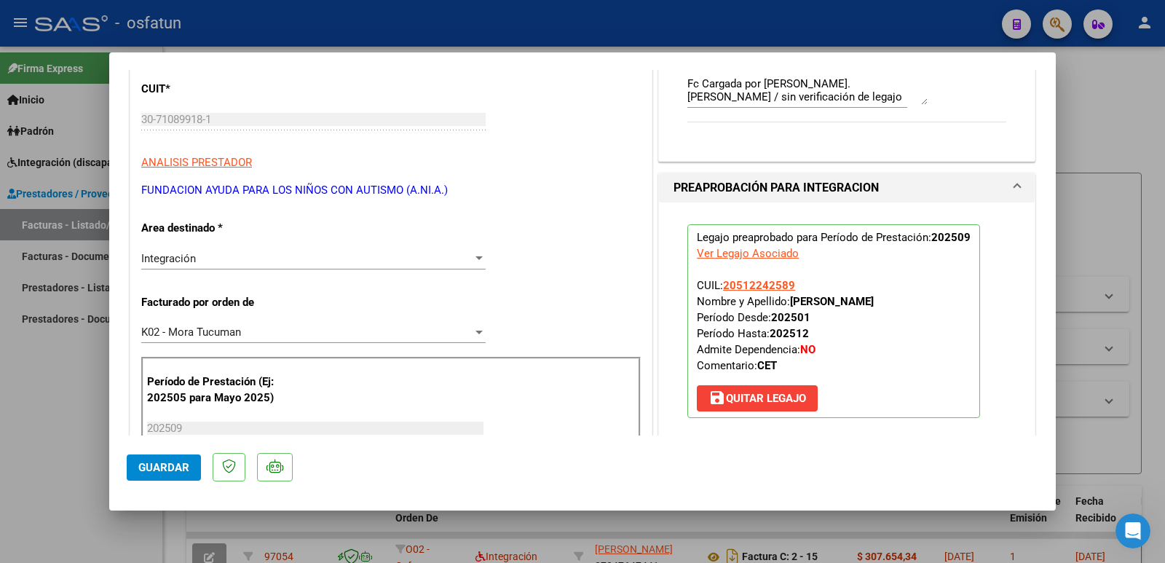
scroll to position [219, 0]
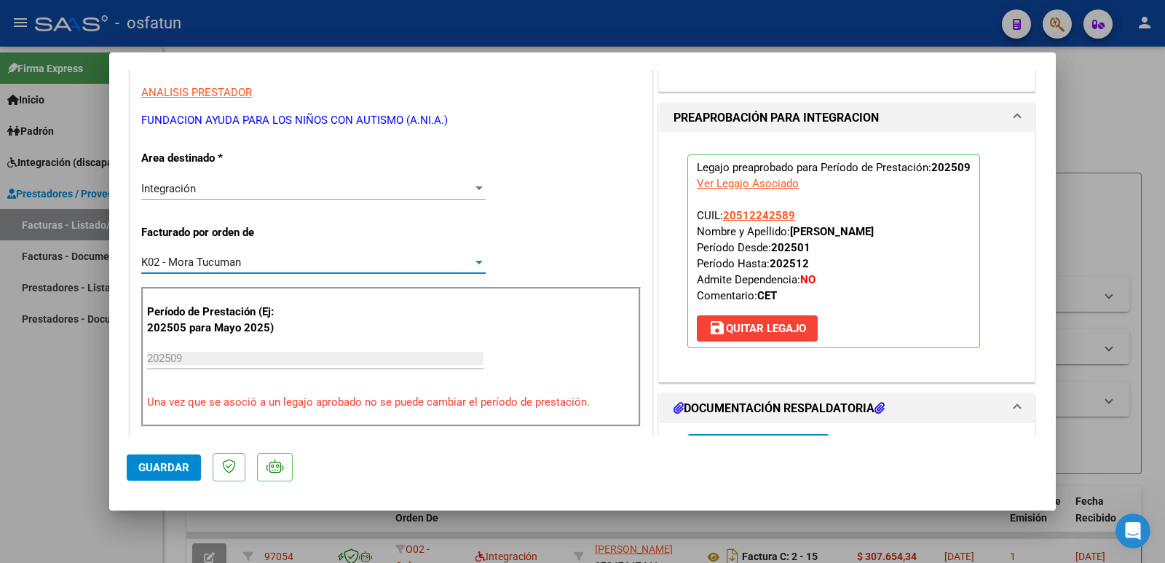
click at [202, 262] on span "K02 - Mora Tucuman" at bounding box center [191, 262] width 100 height 13
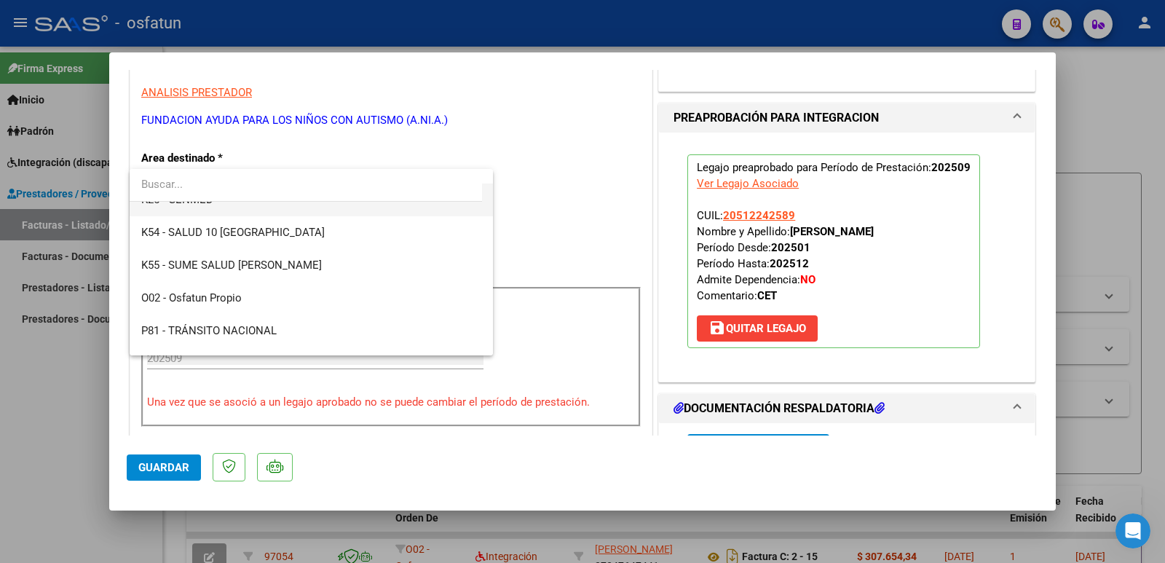
scroll to position [764, 0]
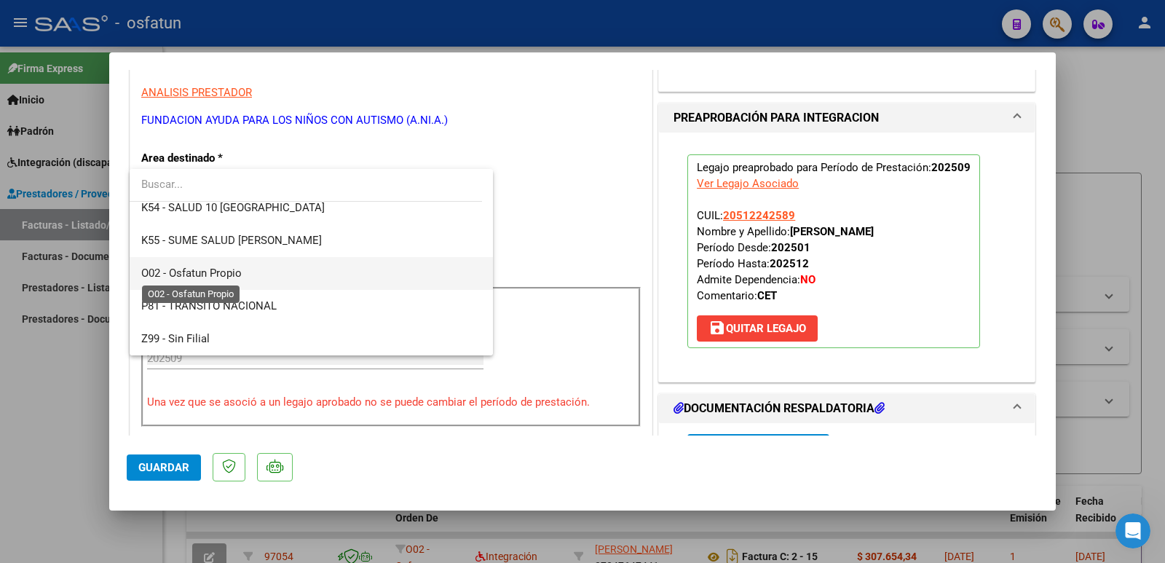
click at [215, 272] on span "O02 - Osfatun Propio" at bounding box center [191, 273] width 101 height 13
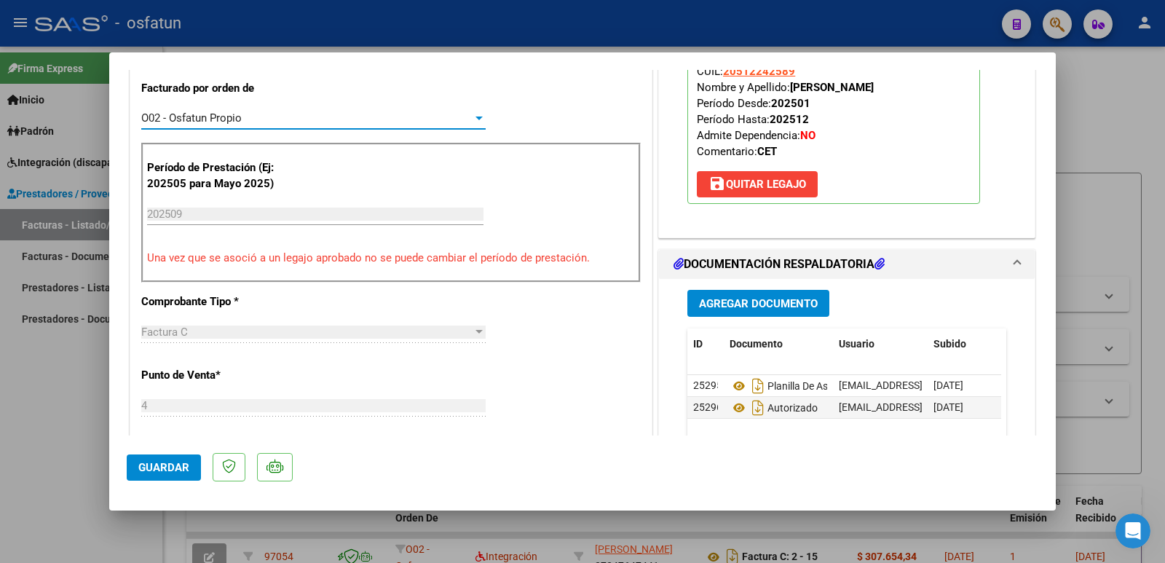
scroll to position [291, 0]
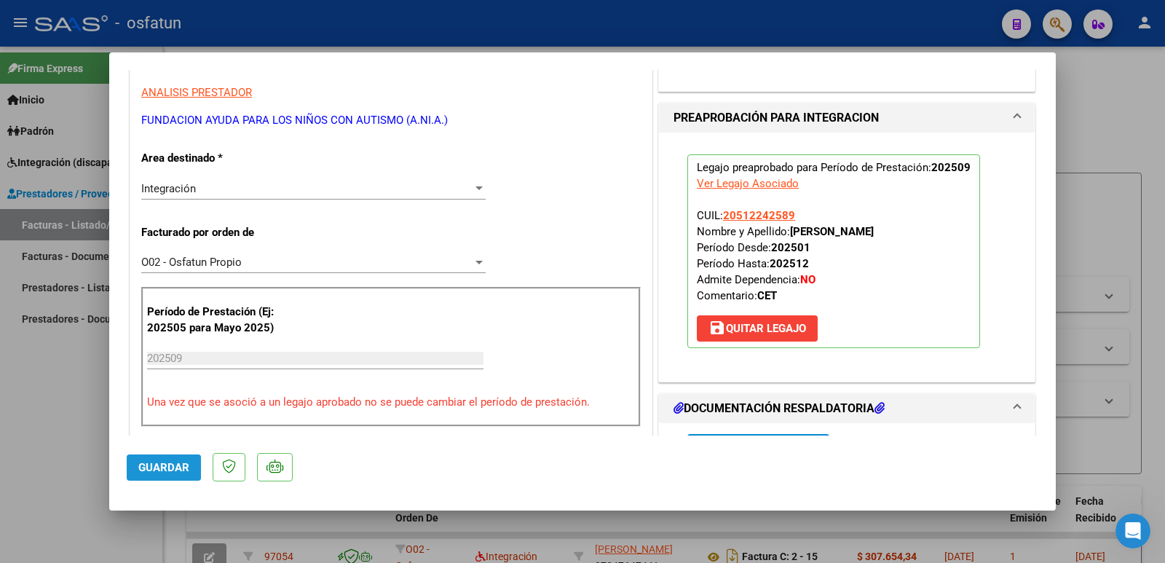
click at [162, 468] on span "Guardar" at bounding box center [163, 467] width 51 height 13
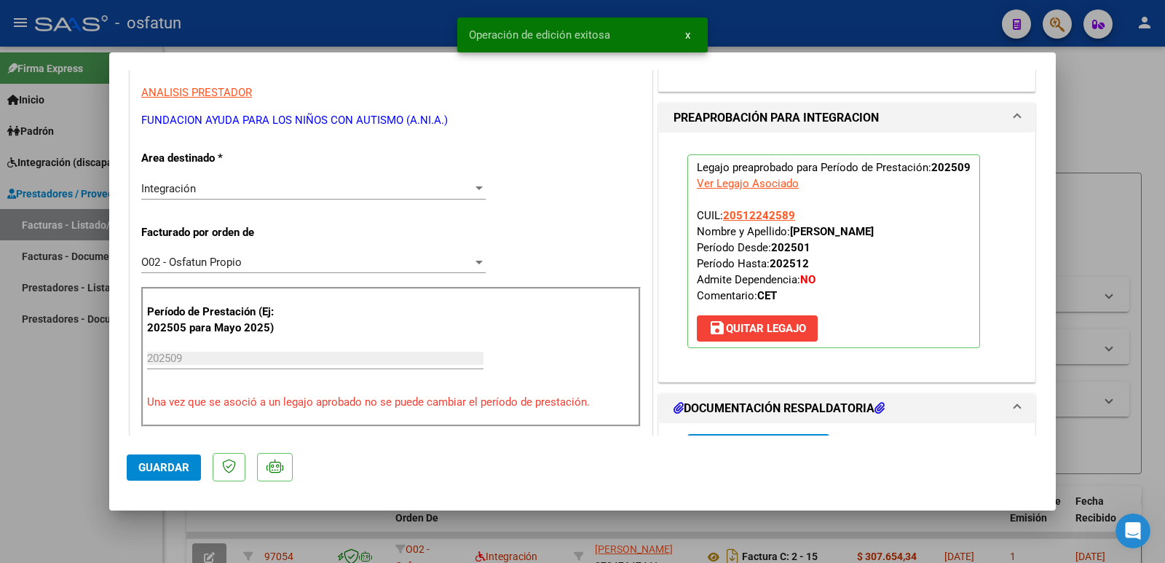
click at [38, 476] on div at bounding box center [582, 281] width 1165 height 563
type input "$ 0,00"
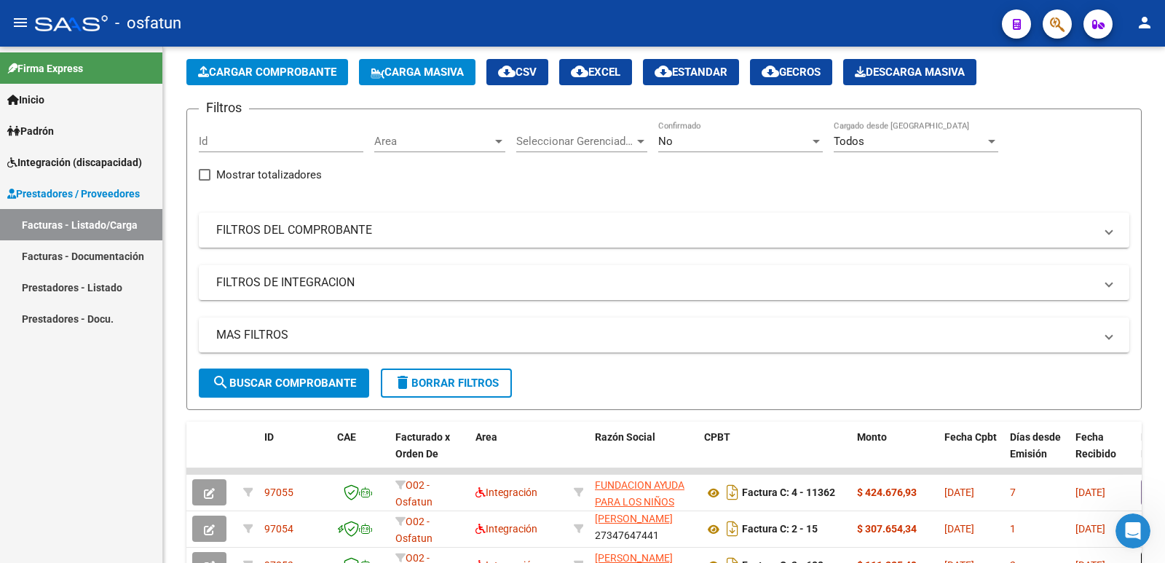
scroll to position [0, 0]
